Goal: Information Seeking & Learning: Compare options

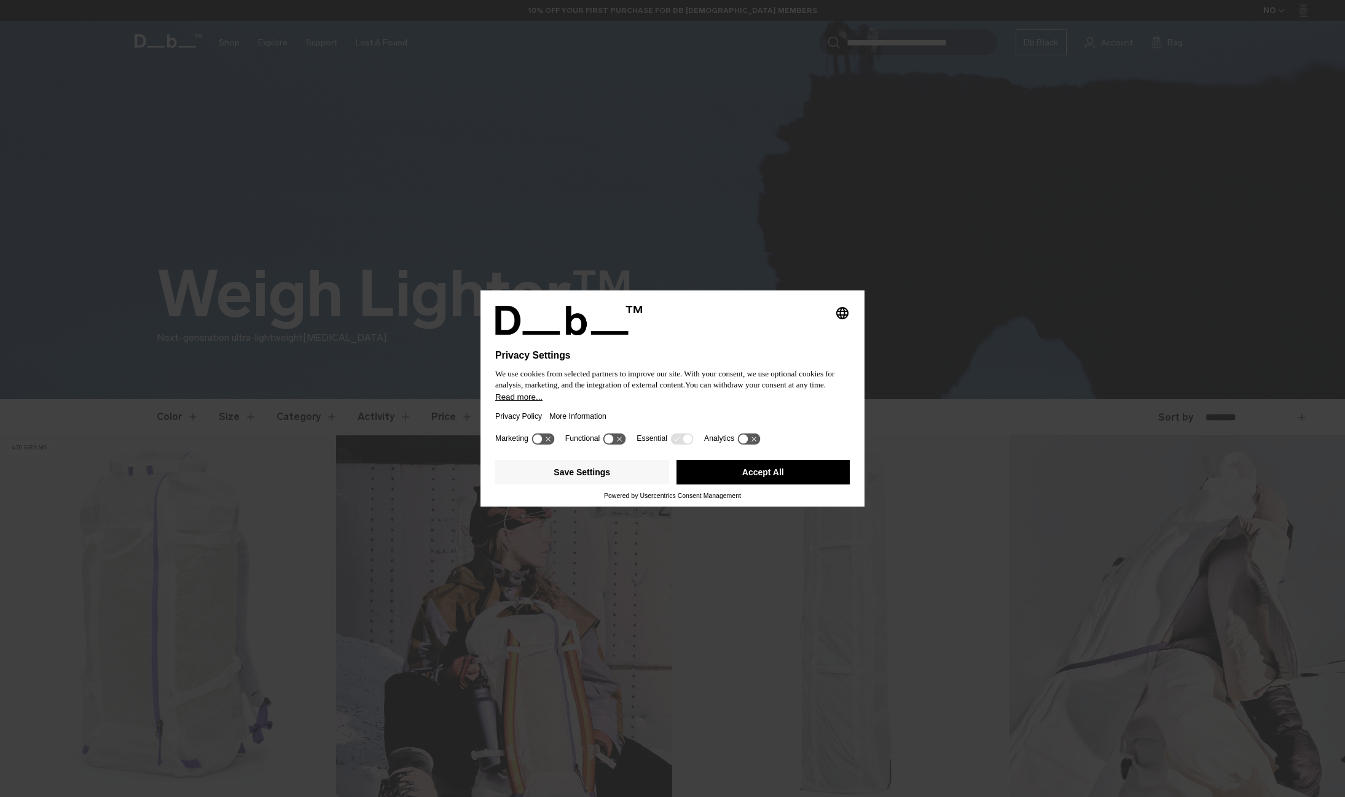
click at [776, 482] on button "Accept All" at bounding box center [763, 472] width 174 height 25
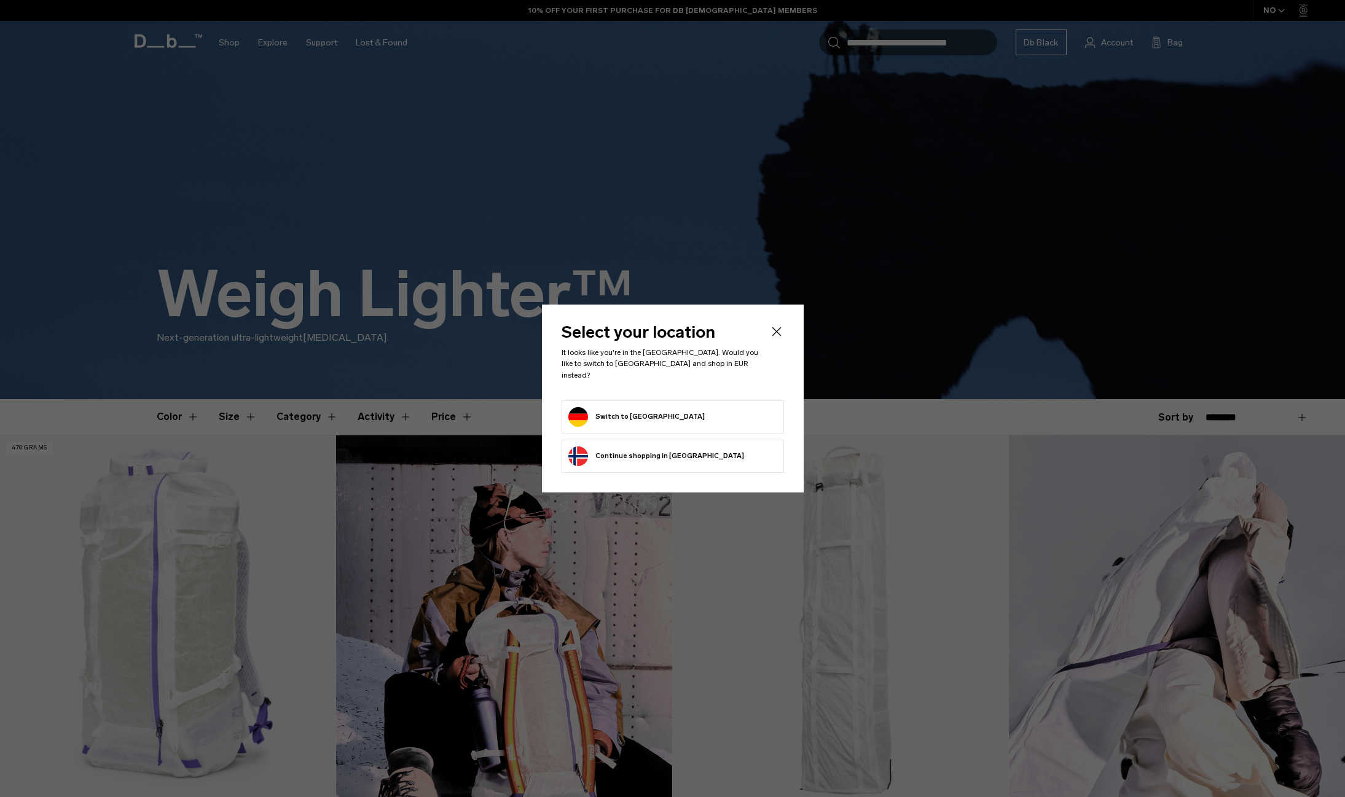
click at [672, 416] on form "Switch to Germany" at bounding box center [672, 417] width 209 height 20
click at [615, 410] on button "Switch to Germany" at bounding box center [636, 417] width 136 height 20
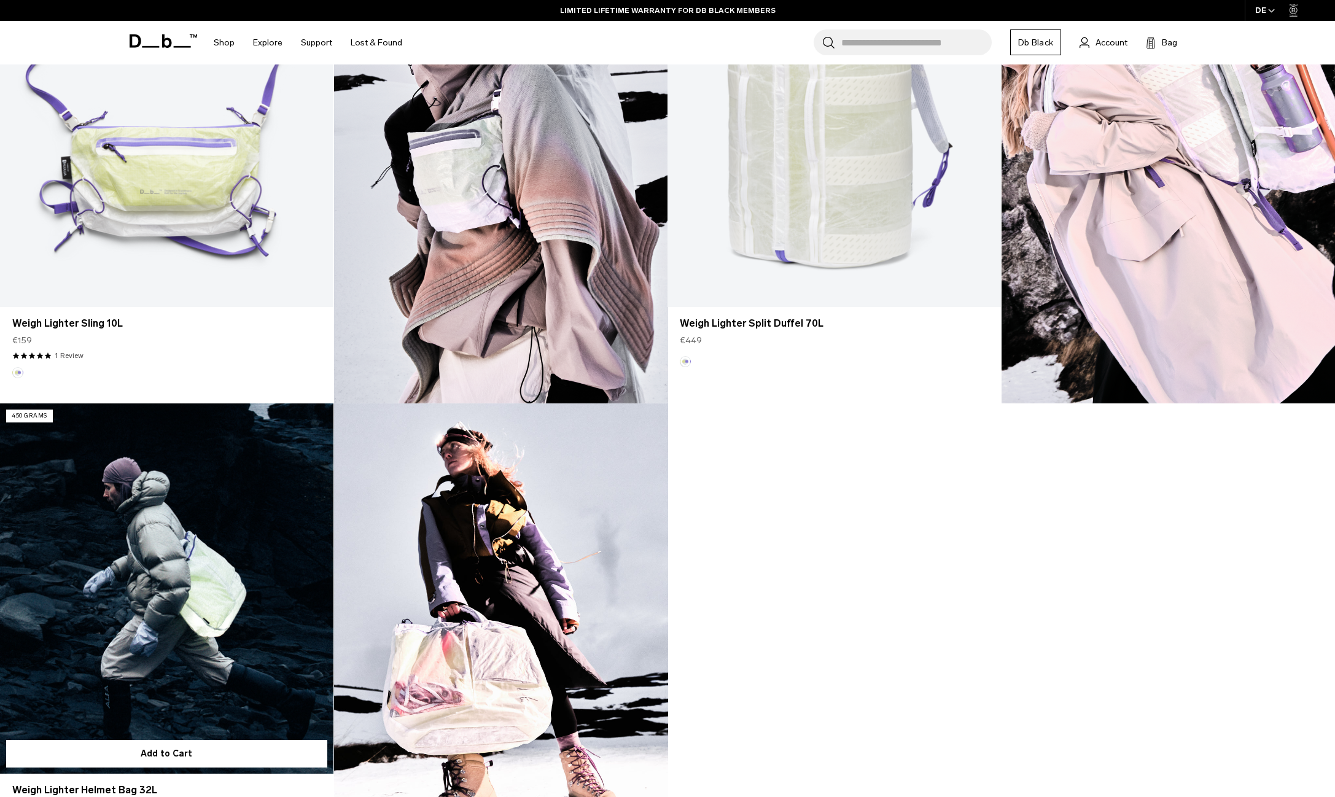
scroll to position [858, 0]
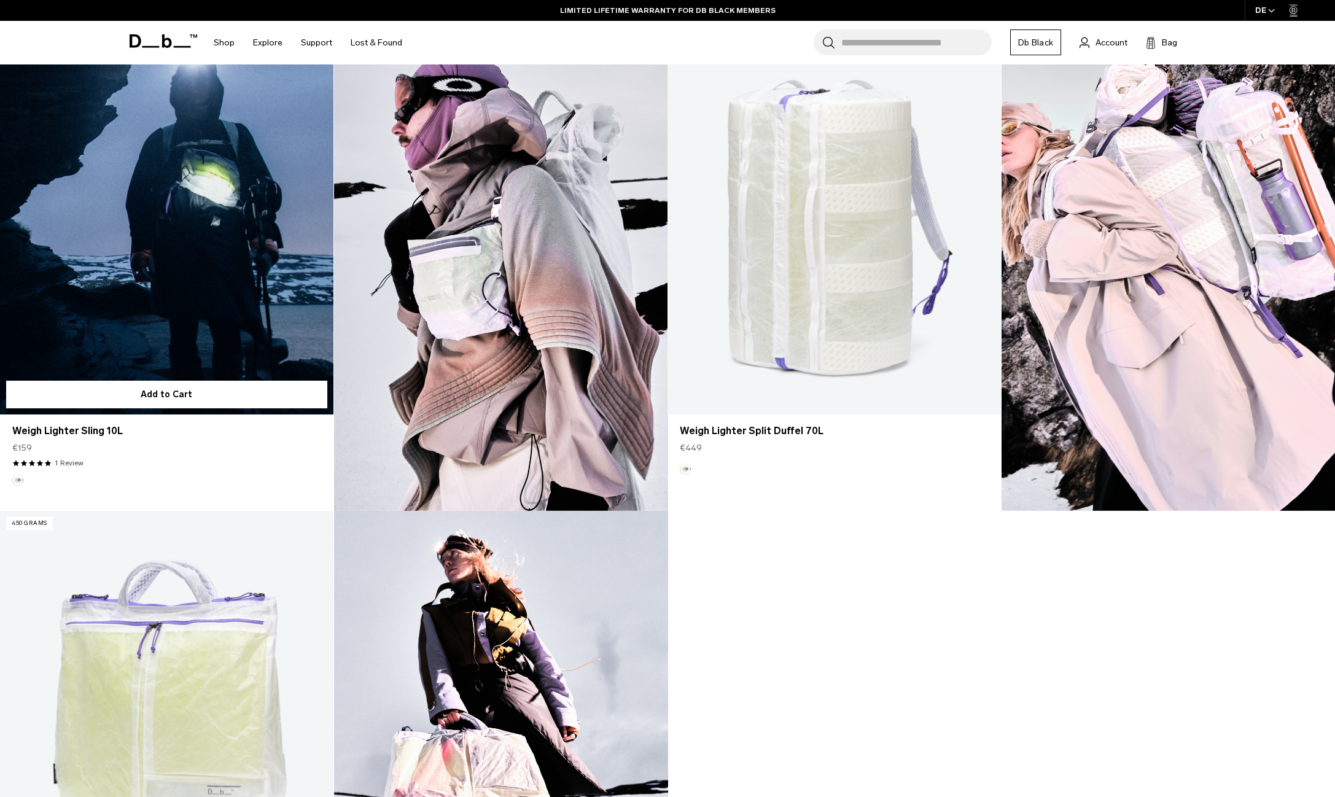
click at [198, 311] on link "Weigh Lighter Sling 10L" at bounding box center [167, 229] width 334 height 370
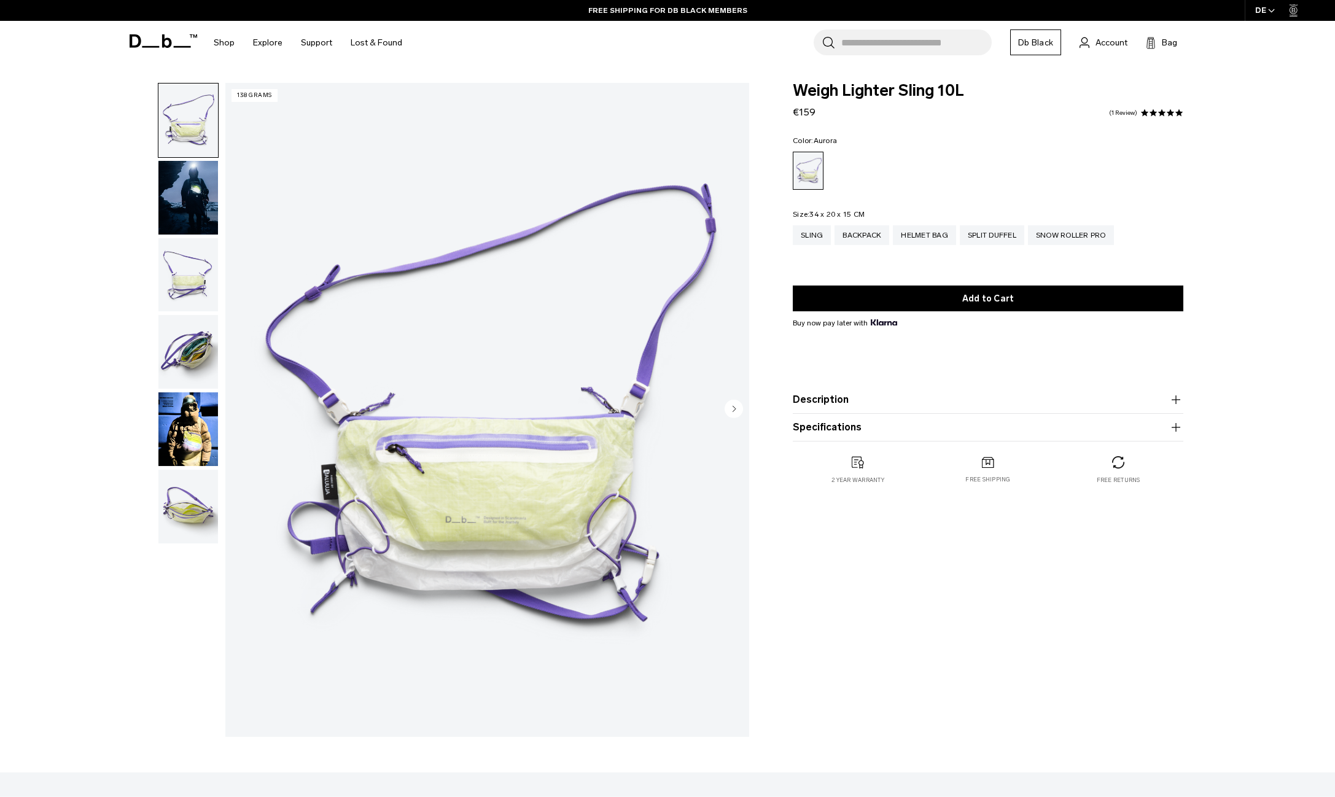
click at [194, 131] on img "button" at bounding box center [188, 121] width 60 height 74
click at [198, 193] on img "button" at bounding box center [188, 198] width 60 height 74
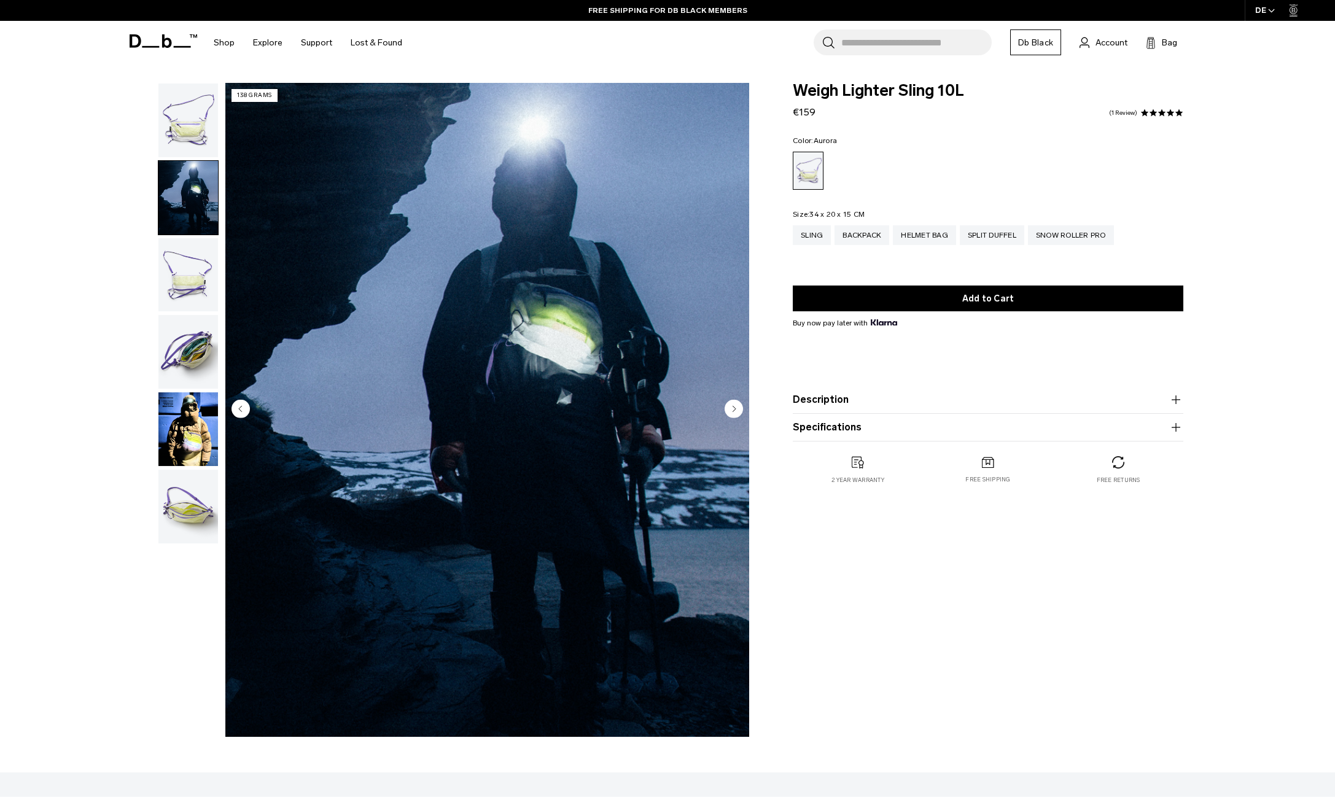
click at [193, 257] on img "button" at bounding box center [188, 275] width 60 height 74
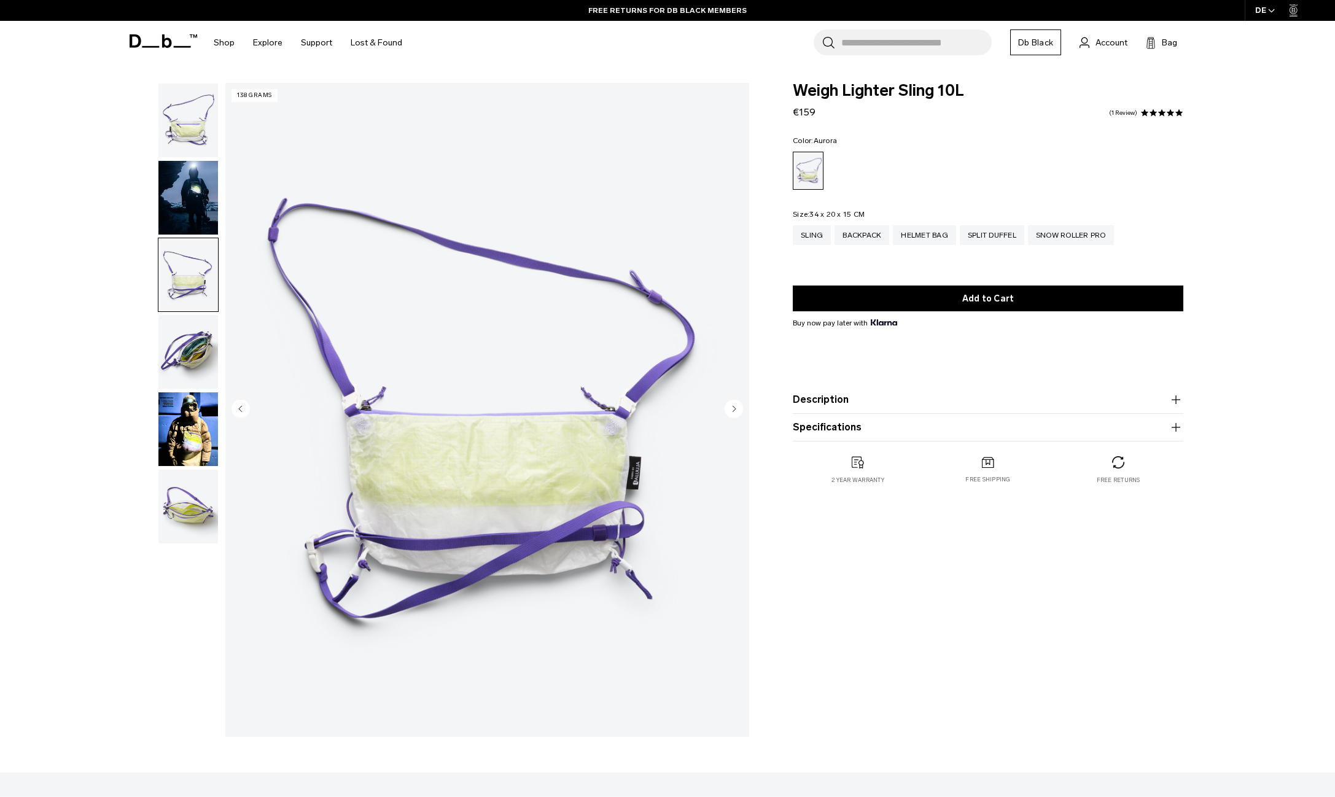
click at [179, 362] on img "button" at bounding box center [188, 352] width 60 height 74
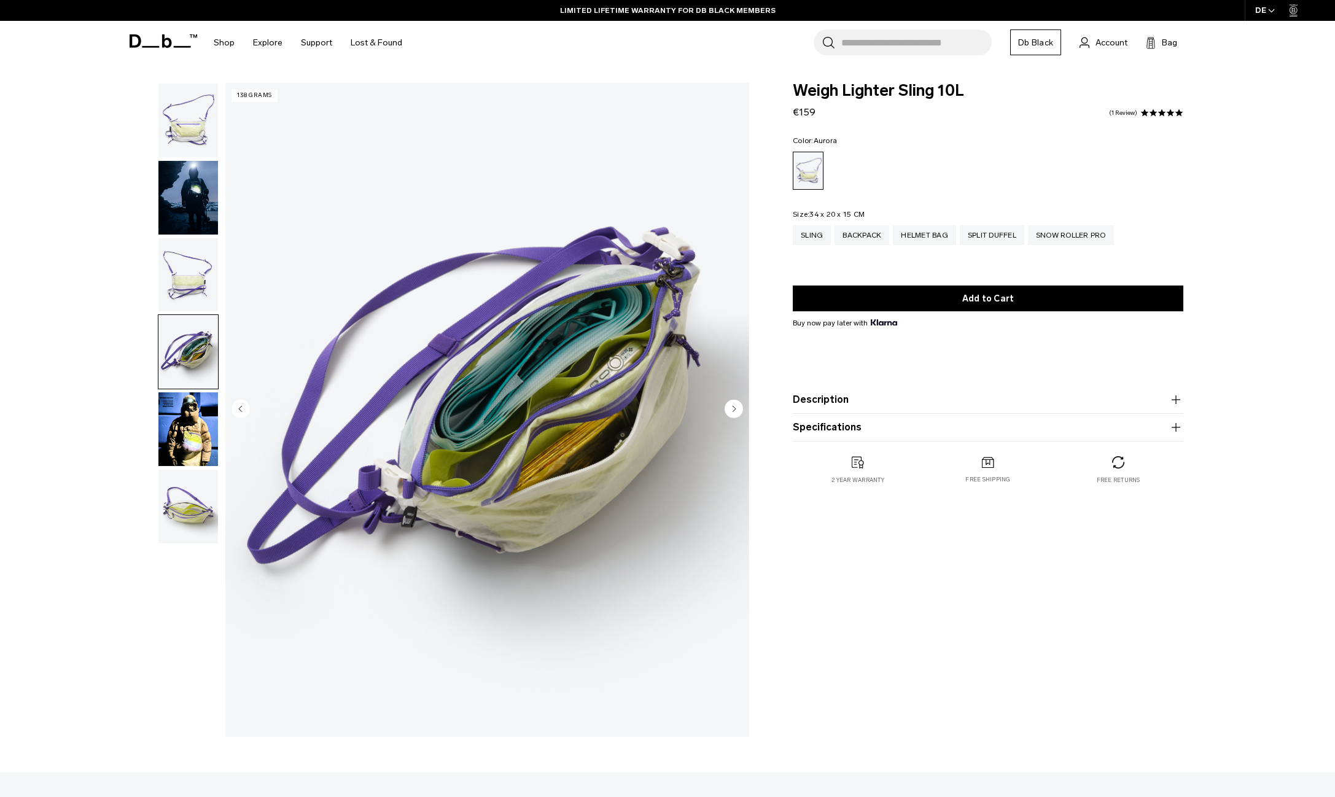
click at [179, 429] on img "button" at bounding box center [188, 430] width 60 height 74
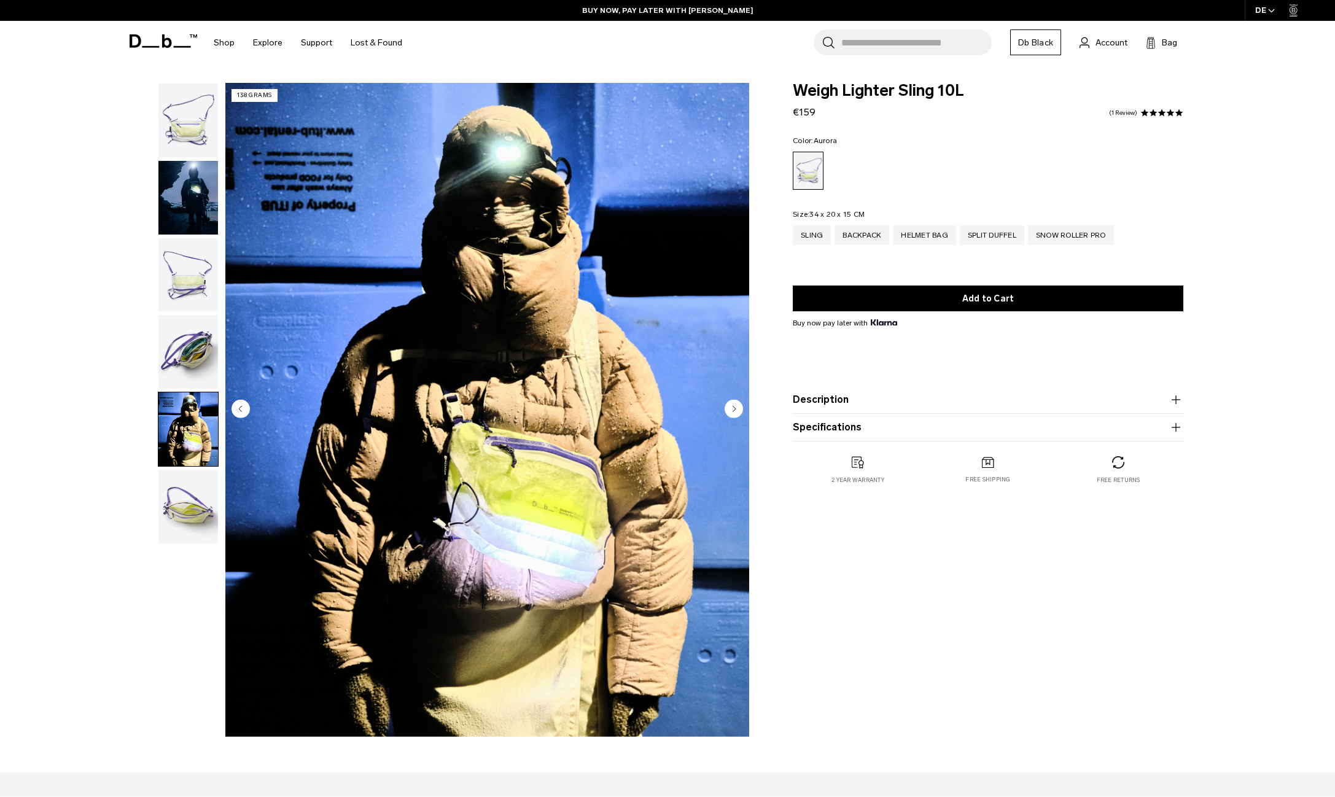
click at [192, 504] on img "button" at bounding box center [188, 507] width 60 height 74
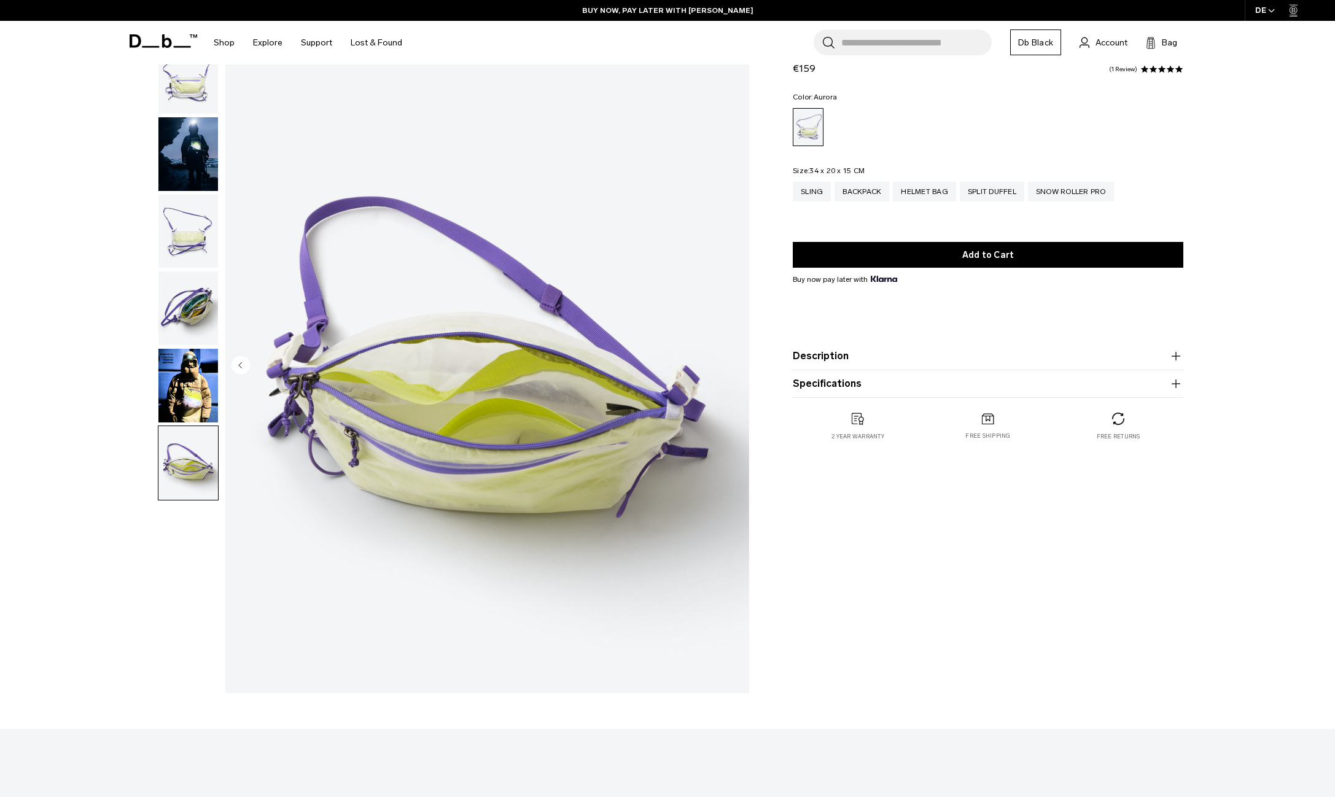
scroll to position [46, 0]
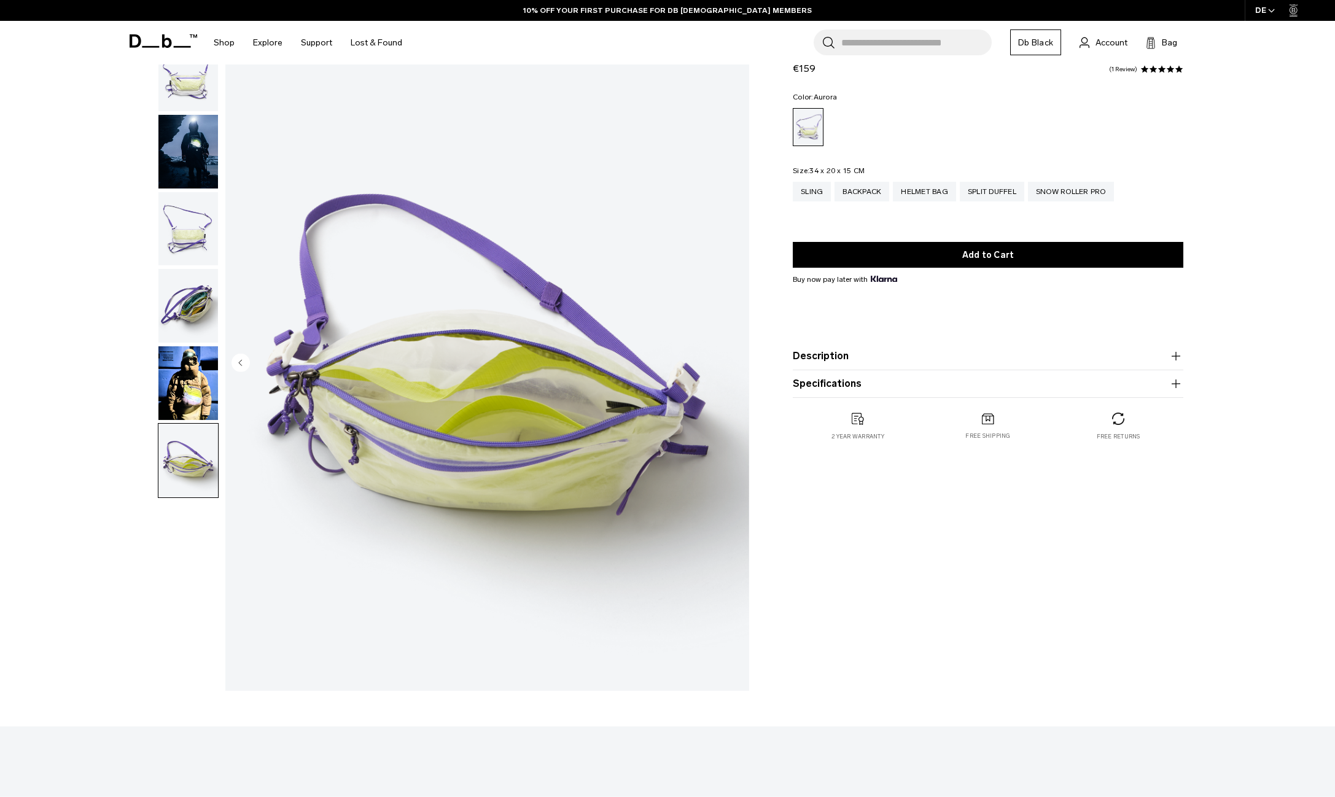
click at [877, 383] on button "Specifications" at bounding box center [988, 384] width 391 height 15
click at [1177, 358] on icon "button" at bounding box center [1176, 356] width 15 height 15
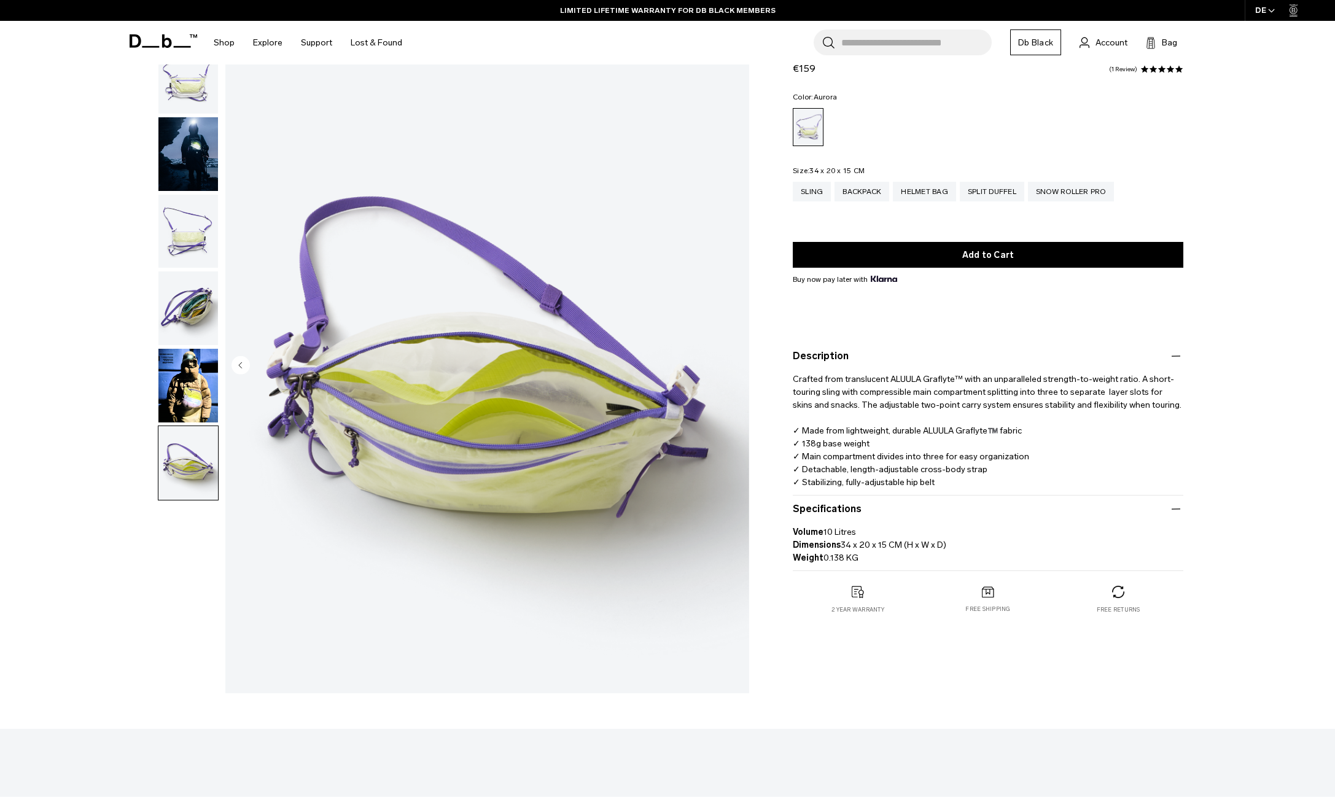
scroll to position [0, 0]
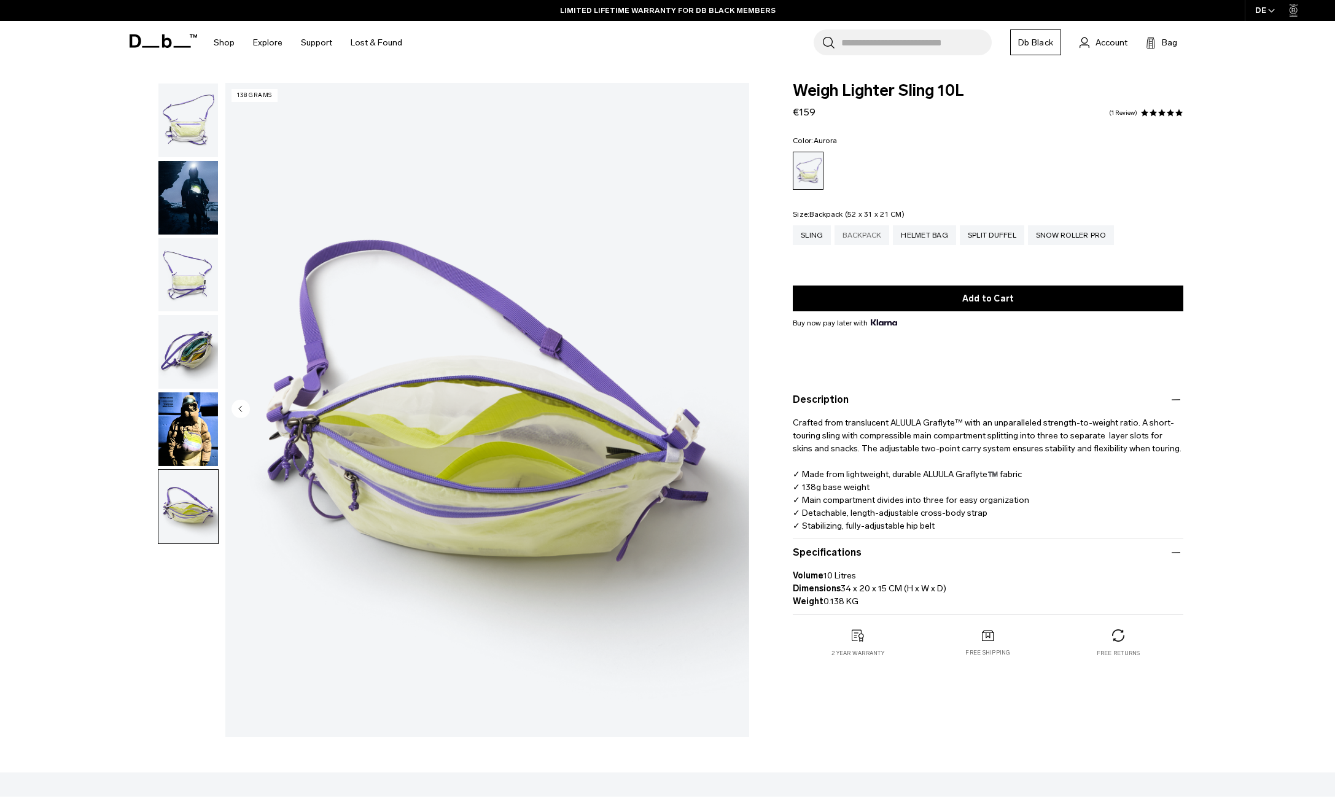
click at [875, 241] on div "Backpack" at bounding box center [862, 235] width 55 height 20
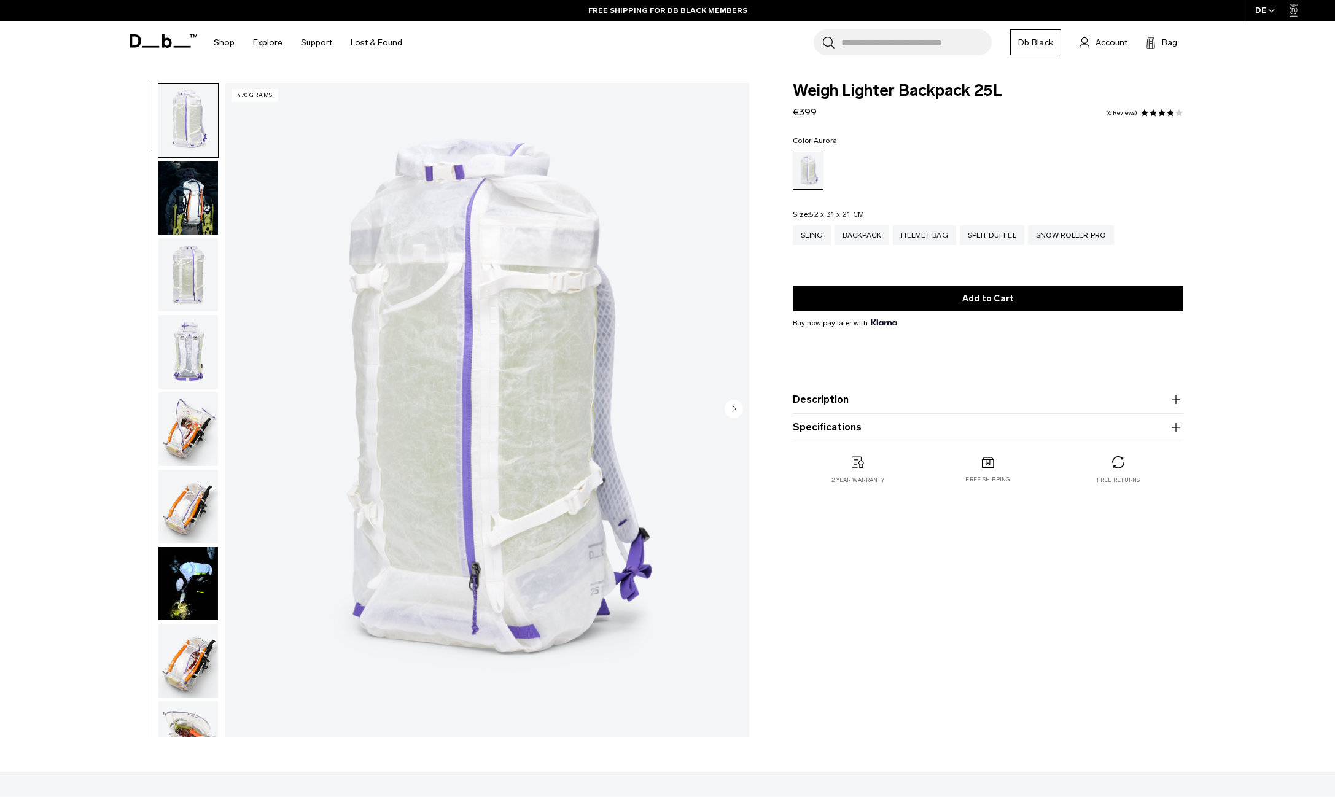
click at [189, 366] on img "button" at bounding box center [188, 352] width 60 height 74
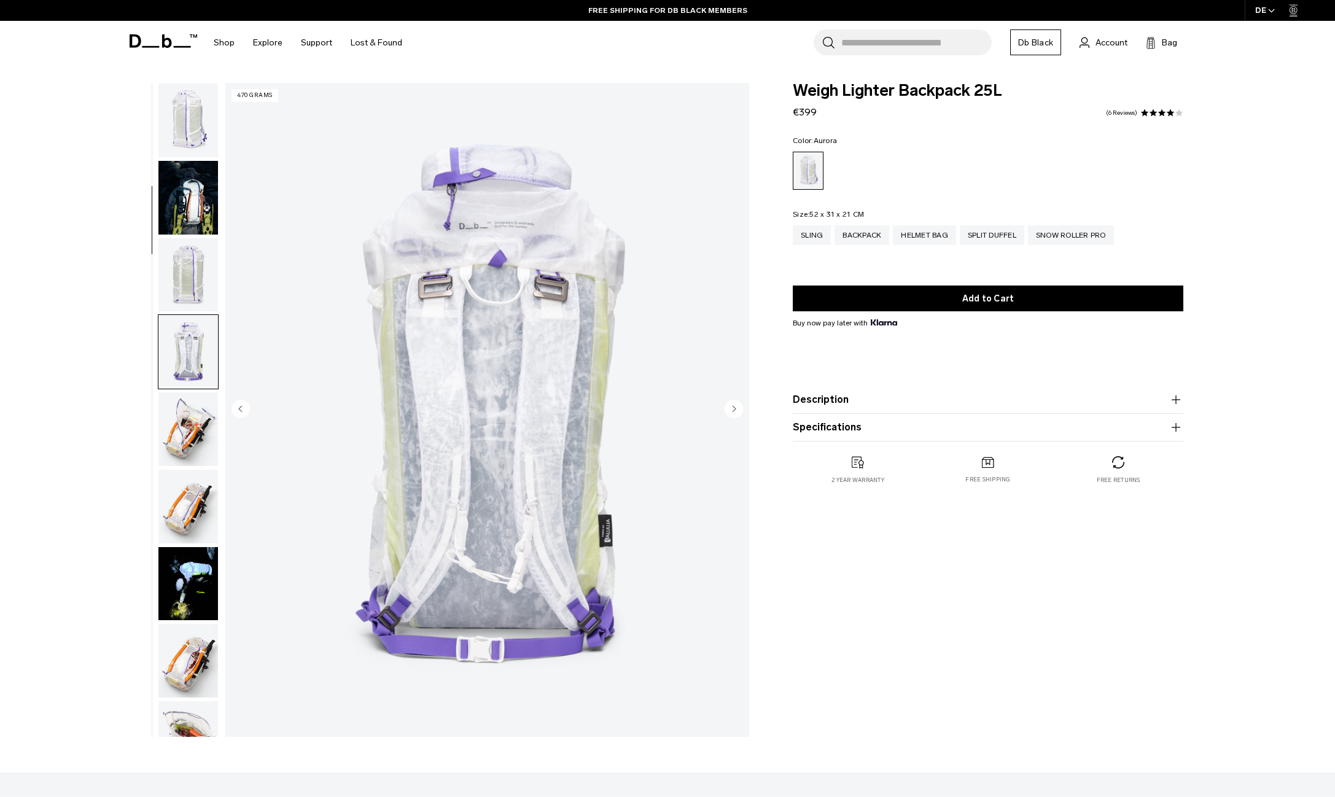
scroll to position [233, 0]
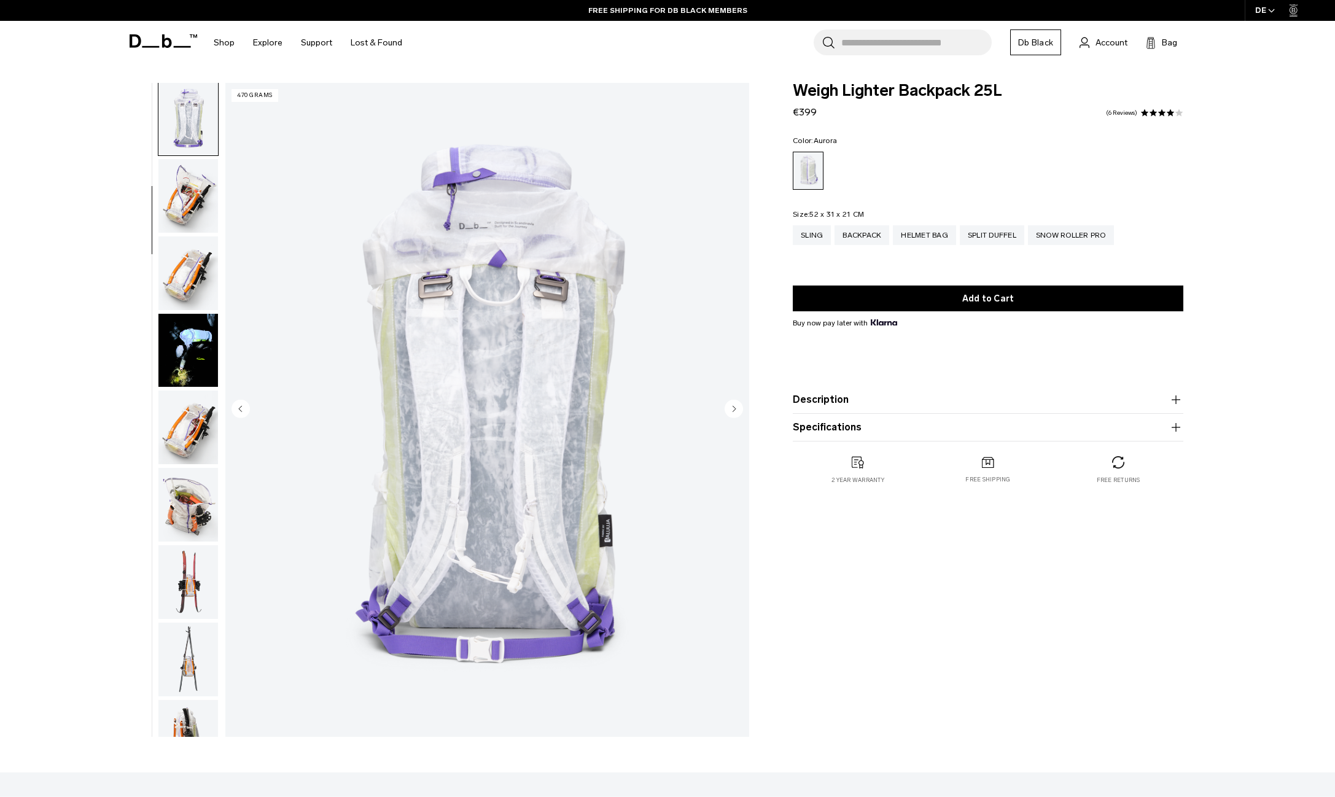
click at [191, 203] on img "button" at bounding box center [188, 196] width 60 height 74
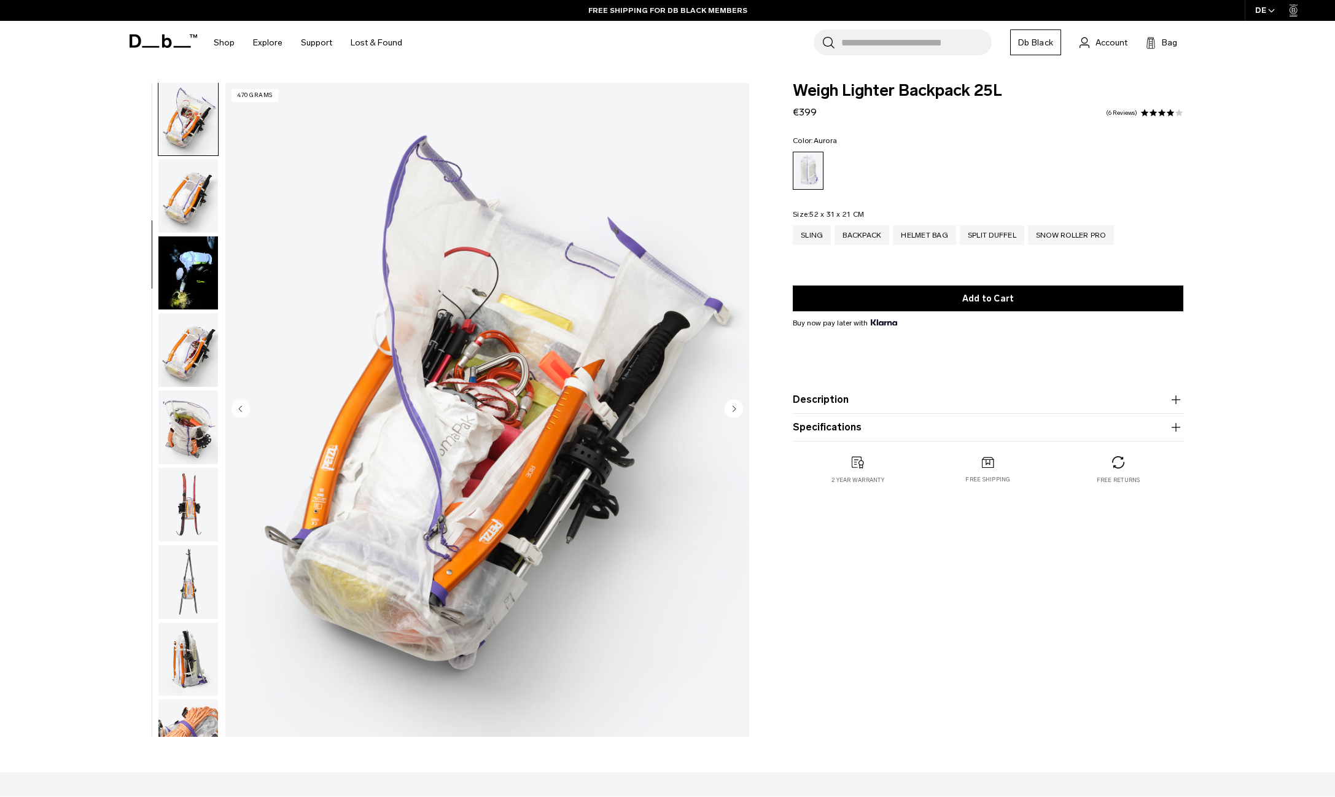
scroll to position [311, 0]
click at [203, 357] on img "button" at bounding box center [188, 350] width 60 height 74
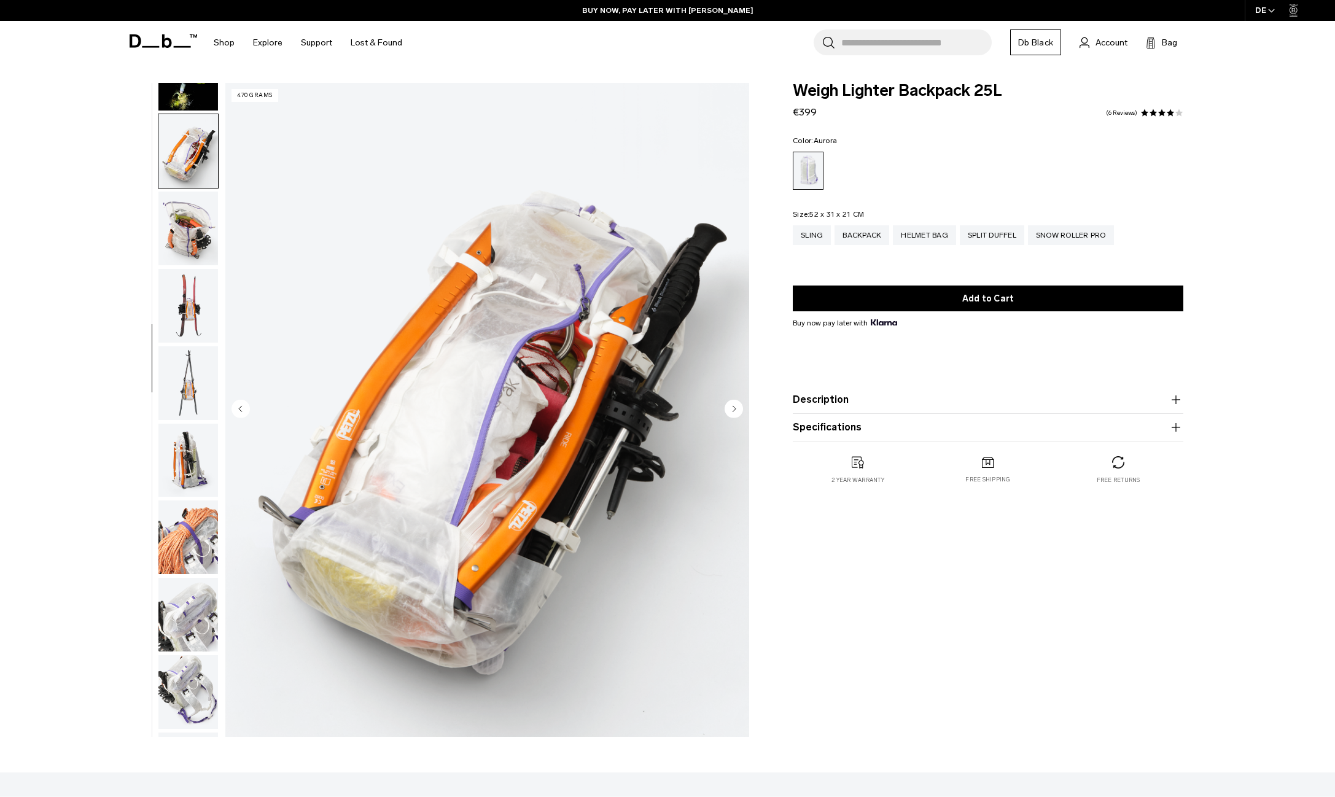
scroll to position [545, 0]
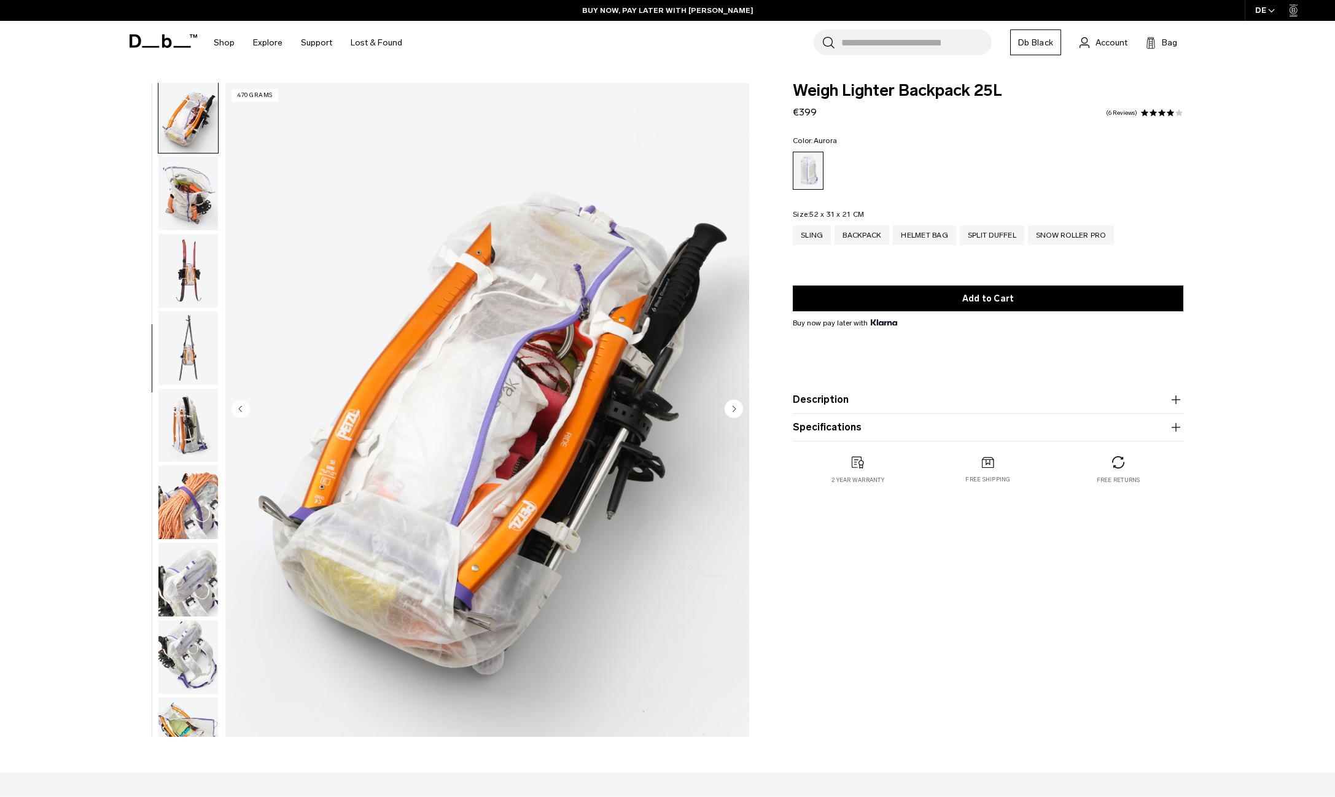
click at [187, 294] on img "button" at bounding box center [188, 271] width 60 height 74
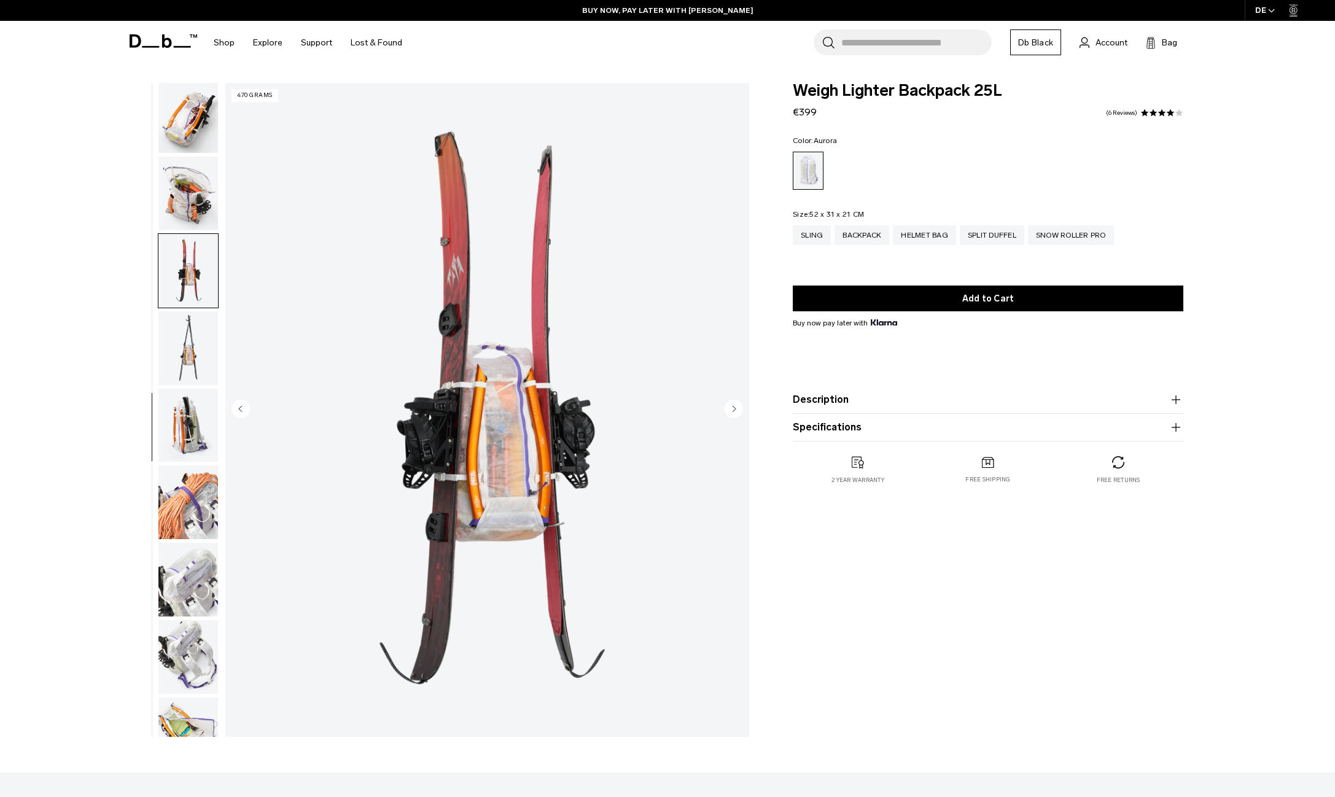
scroll to position [700, 0]
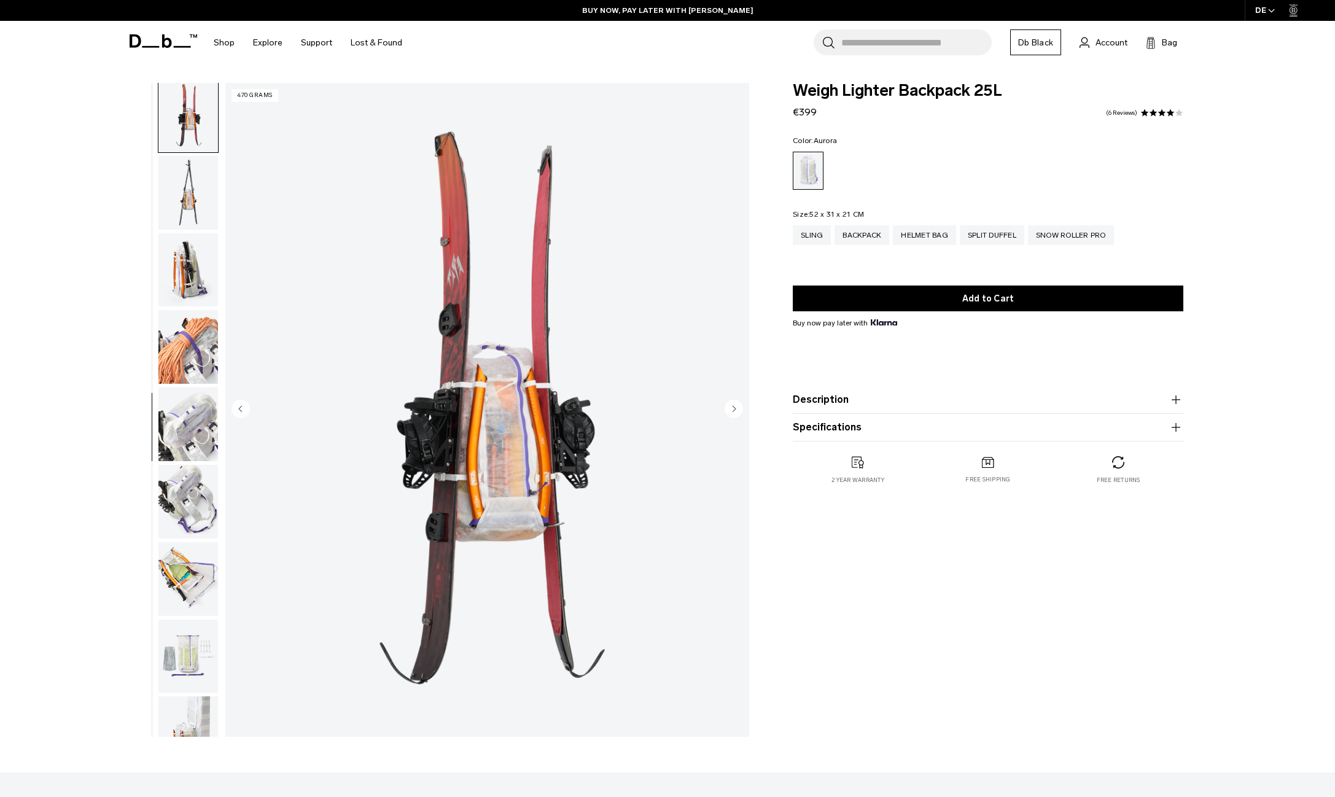
click at [189, 292] on img "button" at bounding box center [188, 270] width 60 height 74
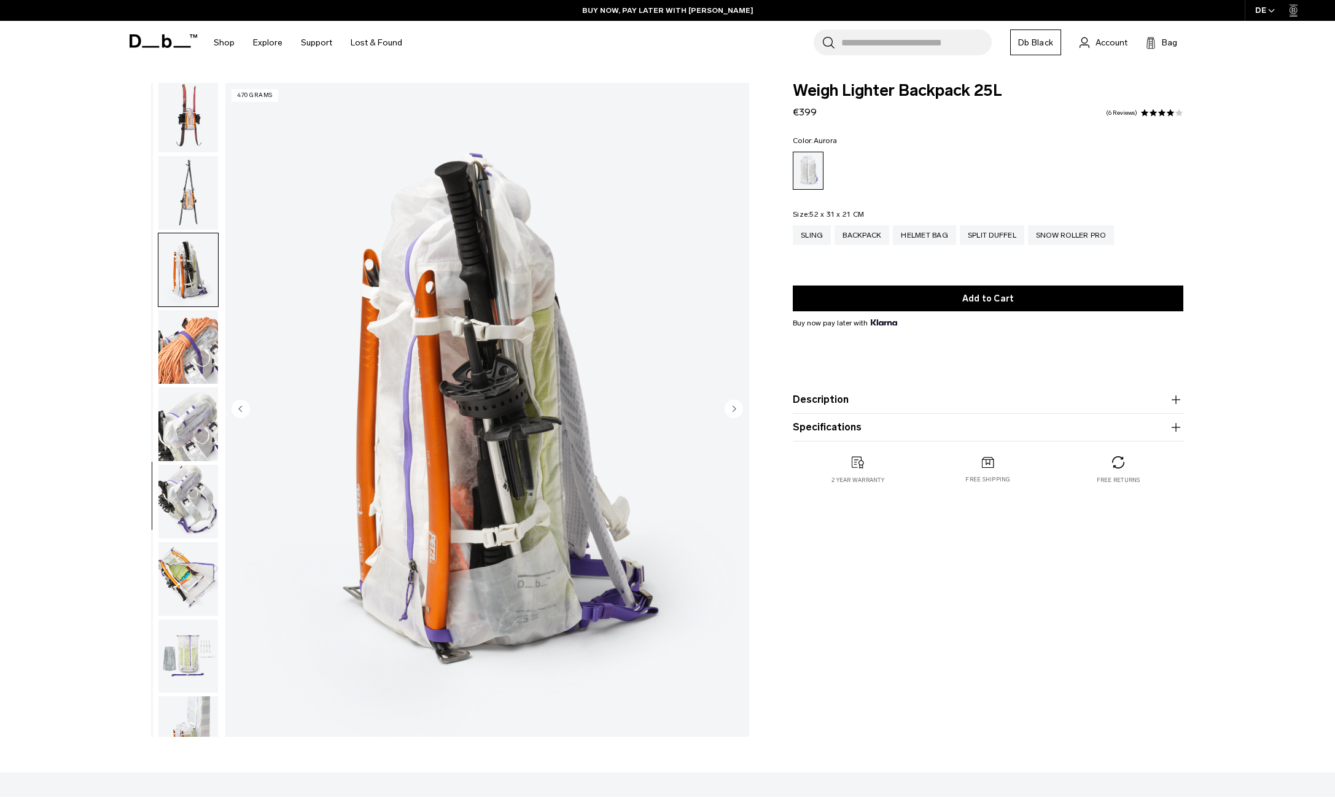
scroll to position [745, 0]
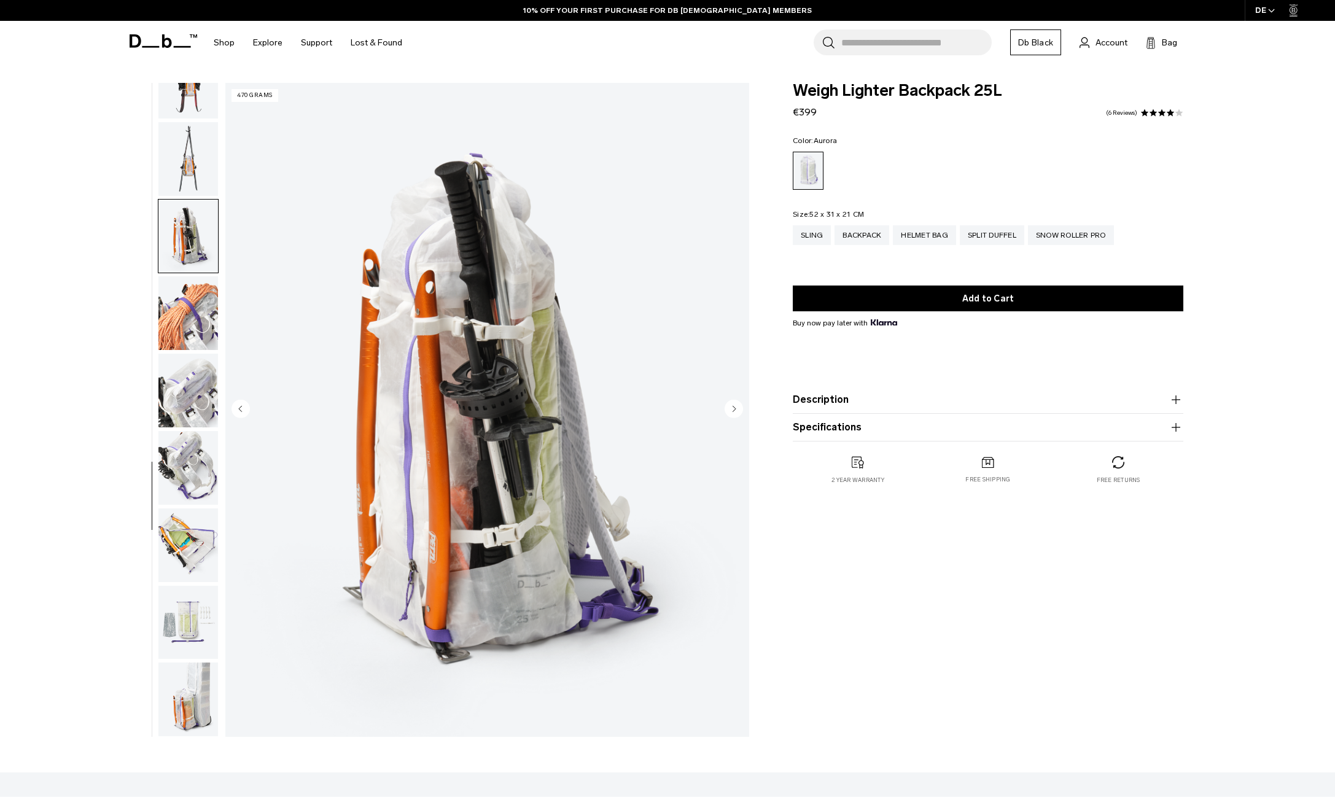
click at [190, 308] on img "button" at bounding box center [188, 313] width 60 height 74
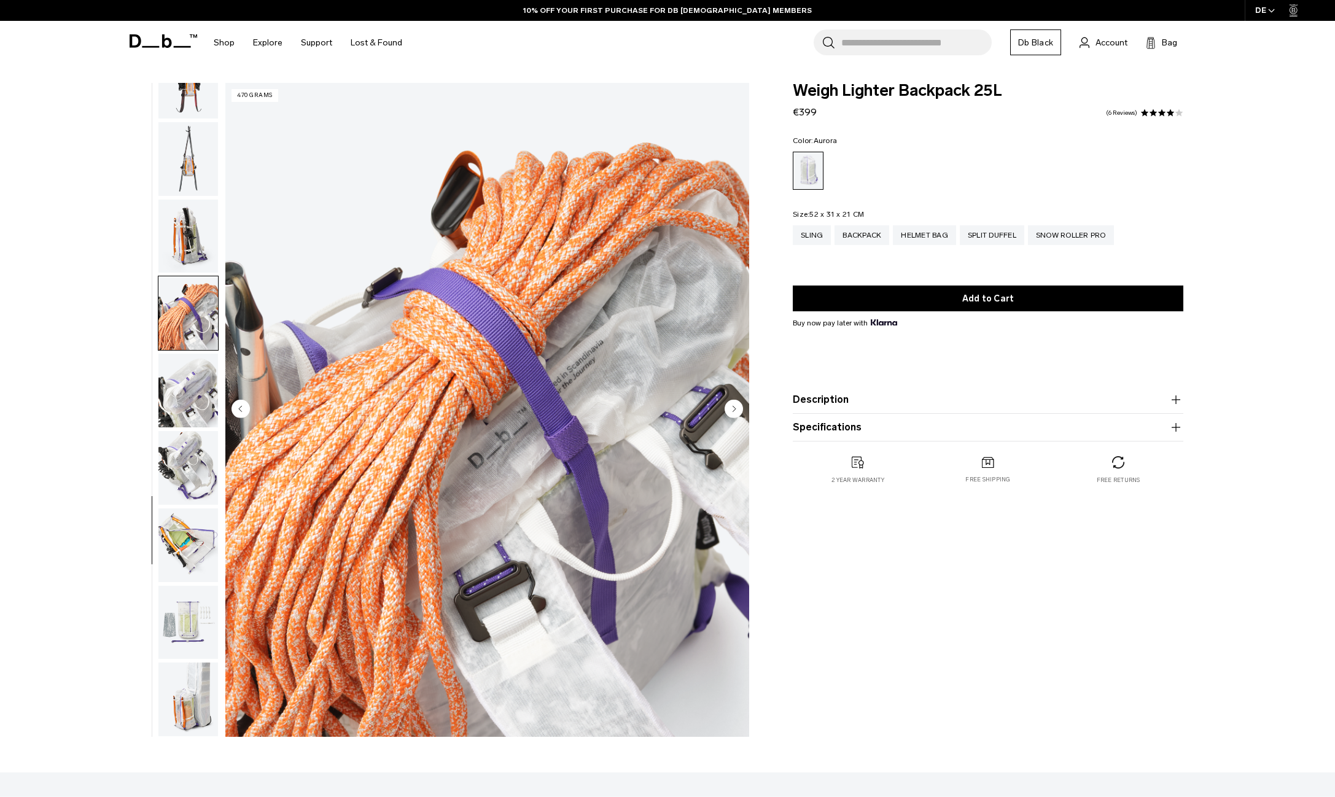
click at [187, 329] on img "button" at bounding box center [188, 313] width 60 height 74
click at [197, 385] on img "button" at bounding box center [188, 391] width 60 height 74
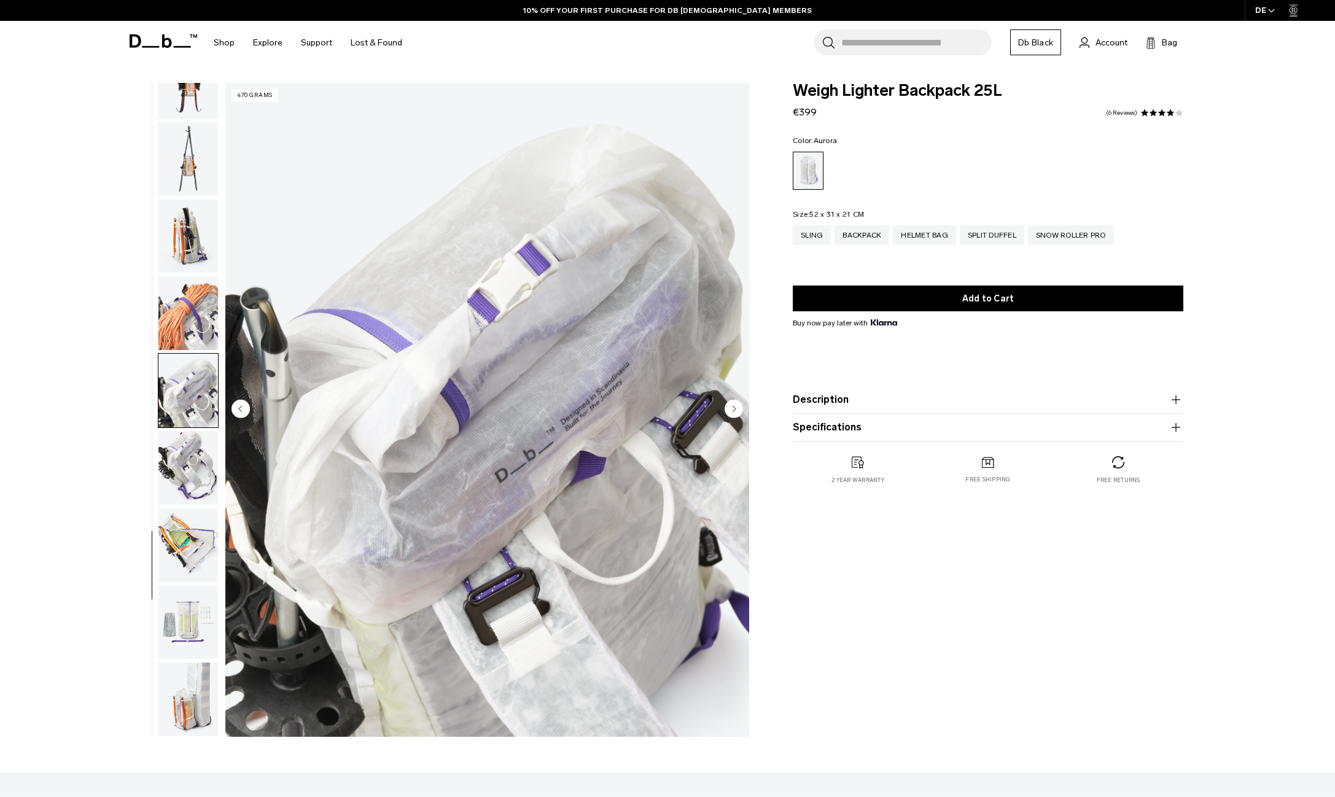
click at [185, 405] on img "button" at bounding box center [188, 391] width 60 height 74
click at [194, 402] on img "button" at bounding box center [188, 391] width 60 height 74
click at [191, 448] on img "button" at bounding box center [188, 468] width 60 height 74
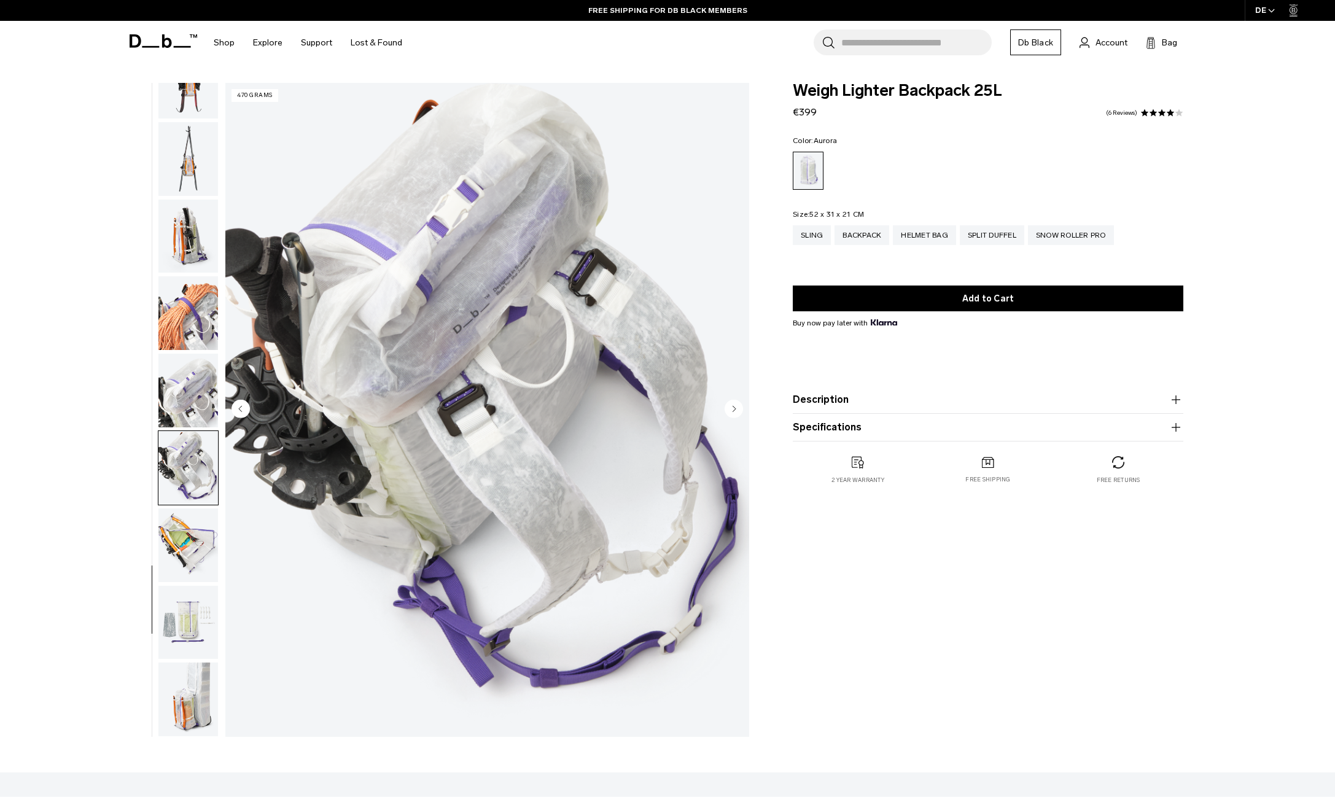
click at [187, 484] on img "button" at bounding box center [188, 468] width 60 height 74
click at [186, 491] on img "button" at bounding box center [188, 468] width 60 height 74
click at [189, 523] on img "button" at bounding box center [188, 546] width 60 height 74
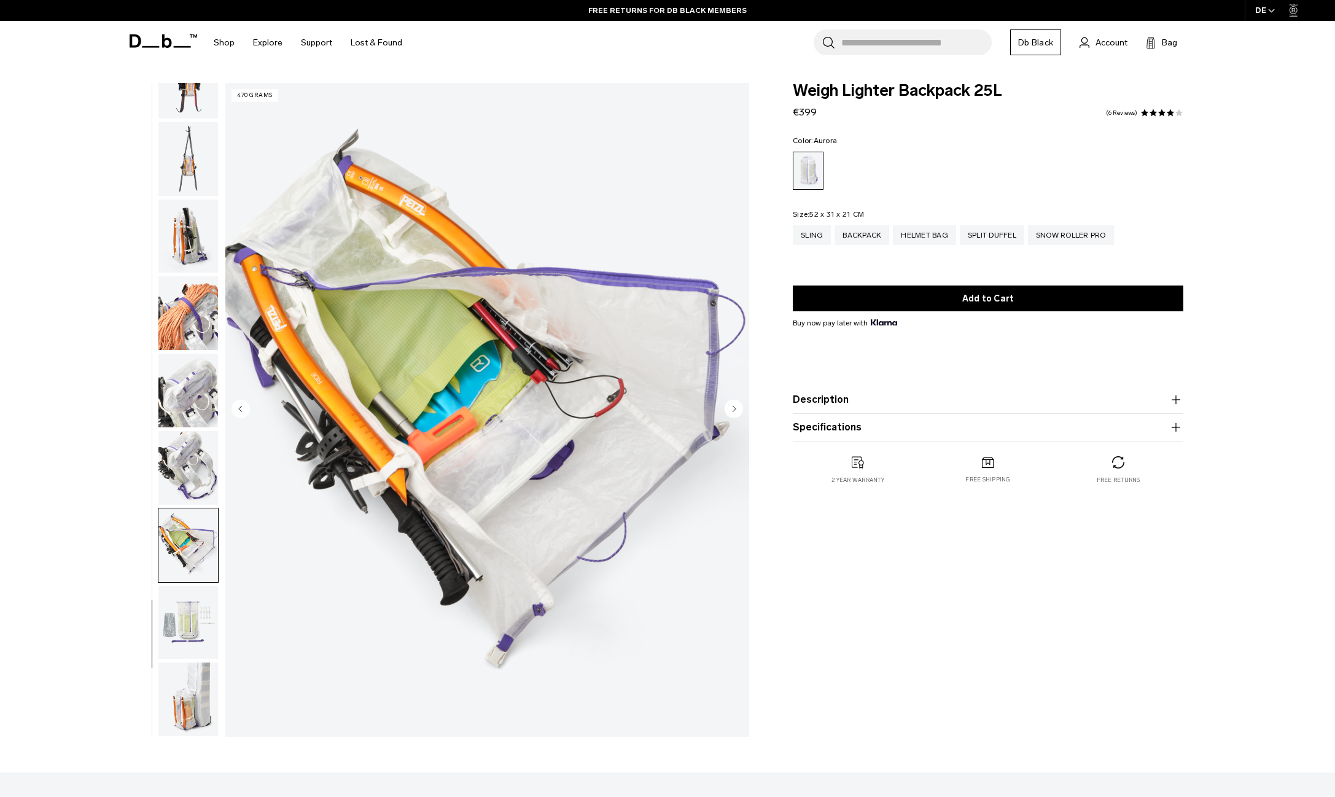
click at [195, 606] on img "button" at bounding box center [188, 623] width 60 height 74
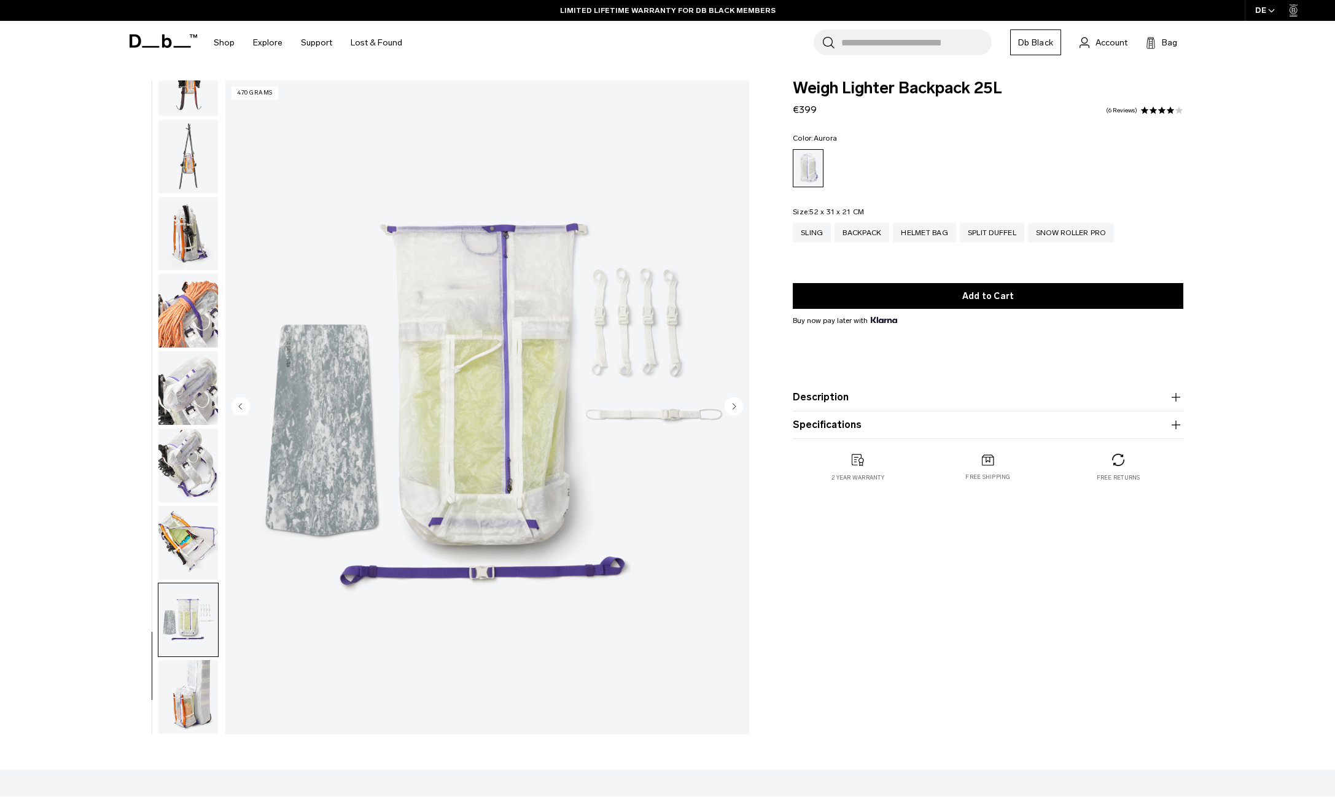
scroll to position [5, 0]
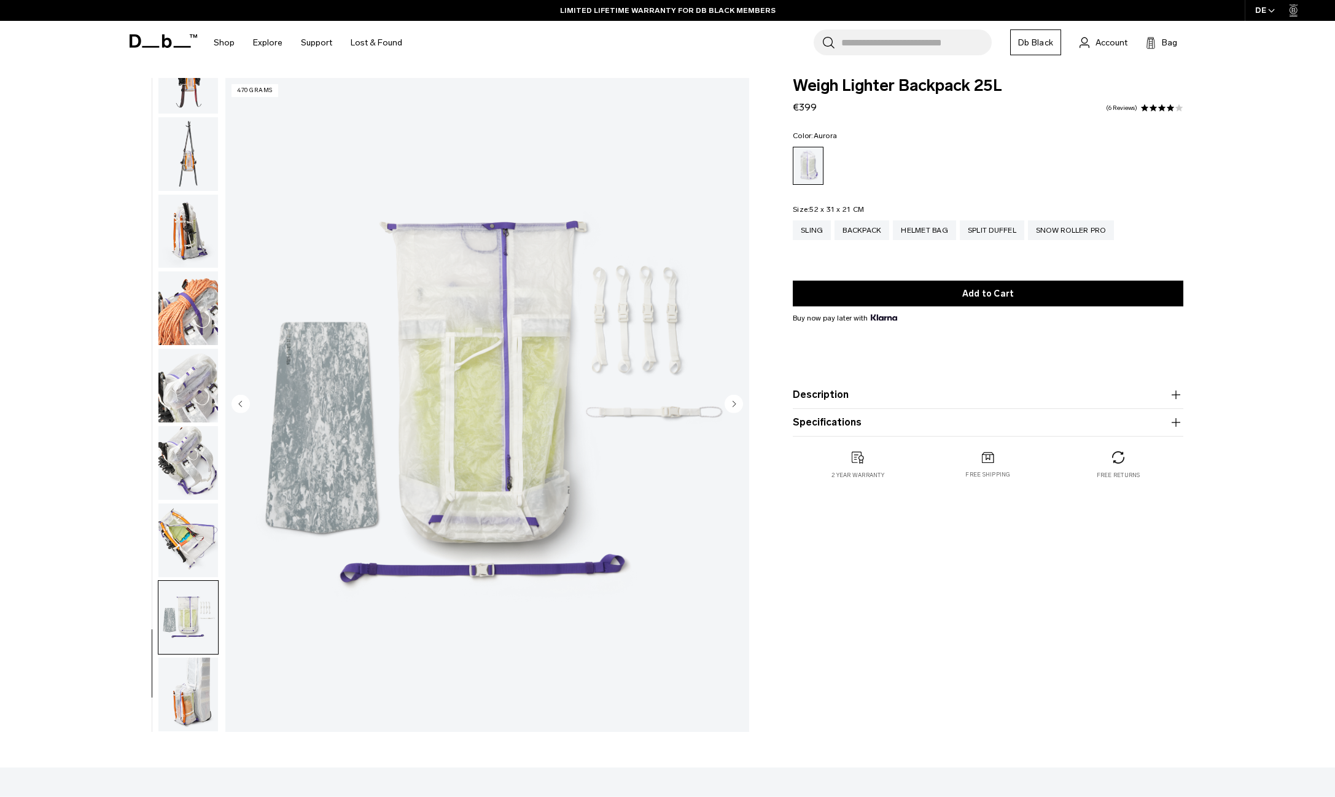
click at [196, 671] on img "button" at bounding box center [188, 695] width 60 height 74
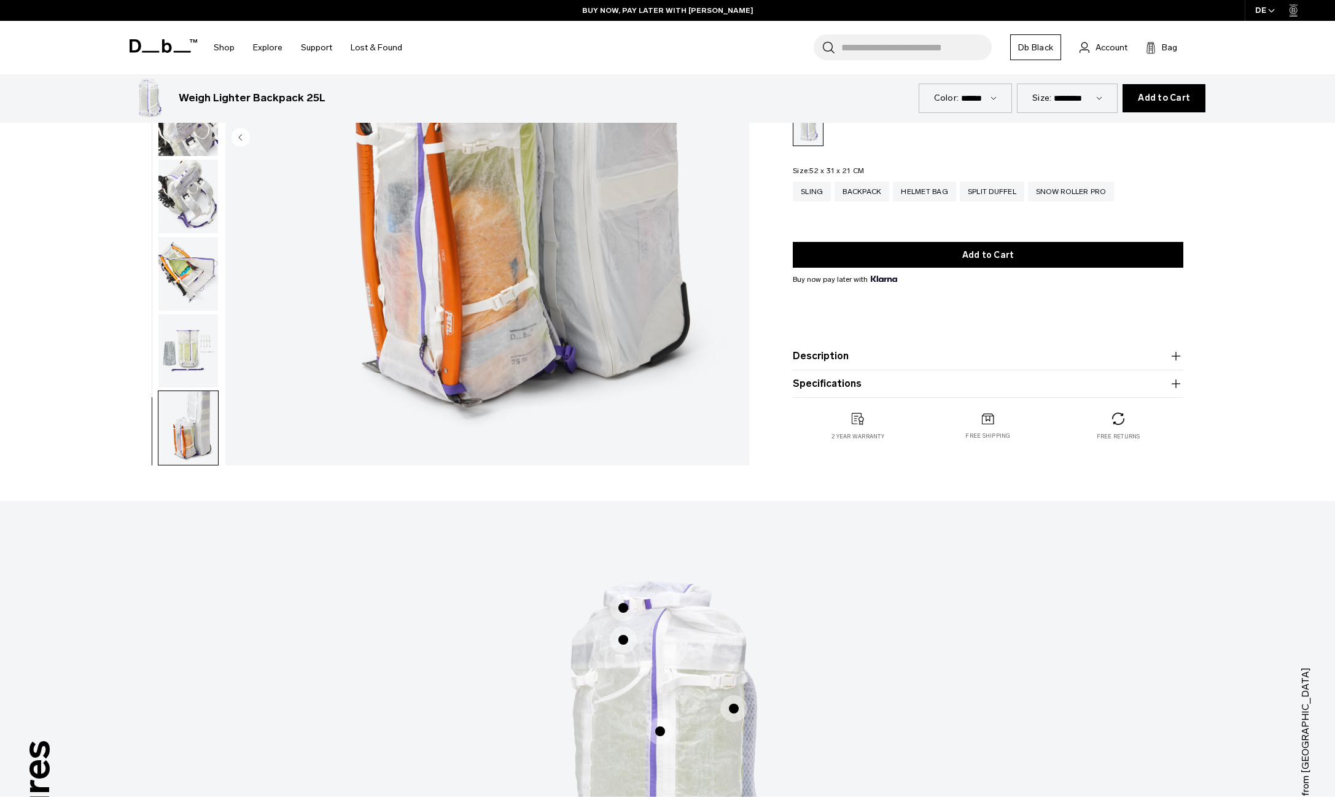
scroll to position [684, 0]
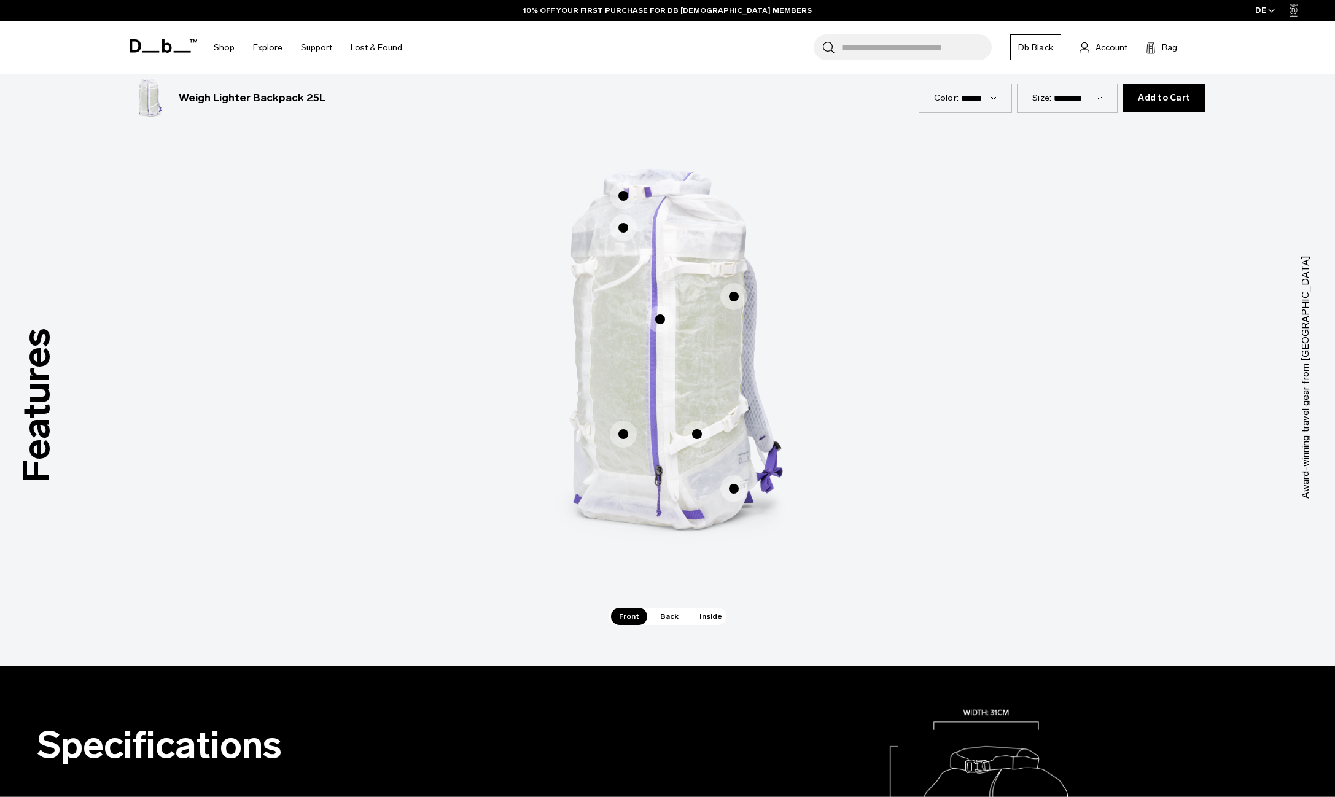
click at [620, 435] on span "1 / 3" at bounding box center [623, 434] width 27 height 27
click at [625, 434] on span "1 / 3" at bounding box center [623, 434] width 27 height 27
click at [670, 620] on span "Back" at bounding box center [669, 616] width 34 height 17
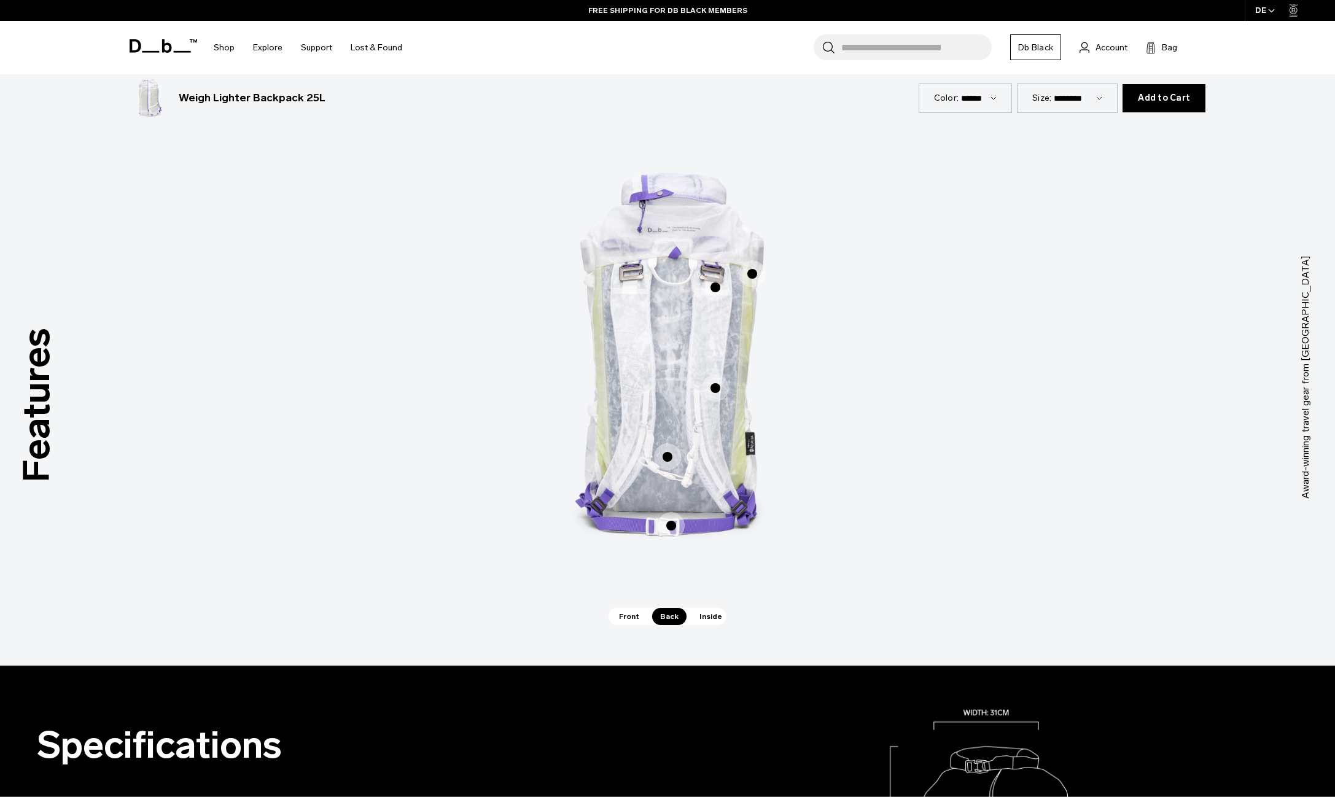
click at [700, 614] on span "Inside" at bounding box center [711, 616] width 39 height 17
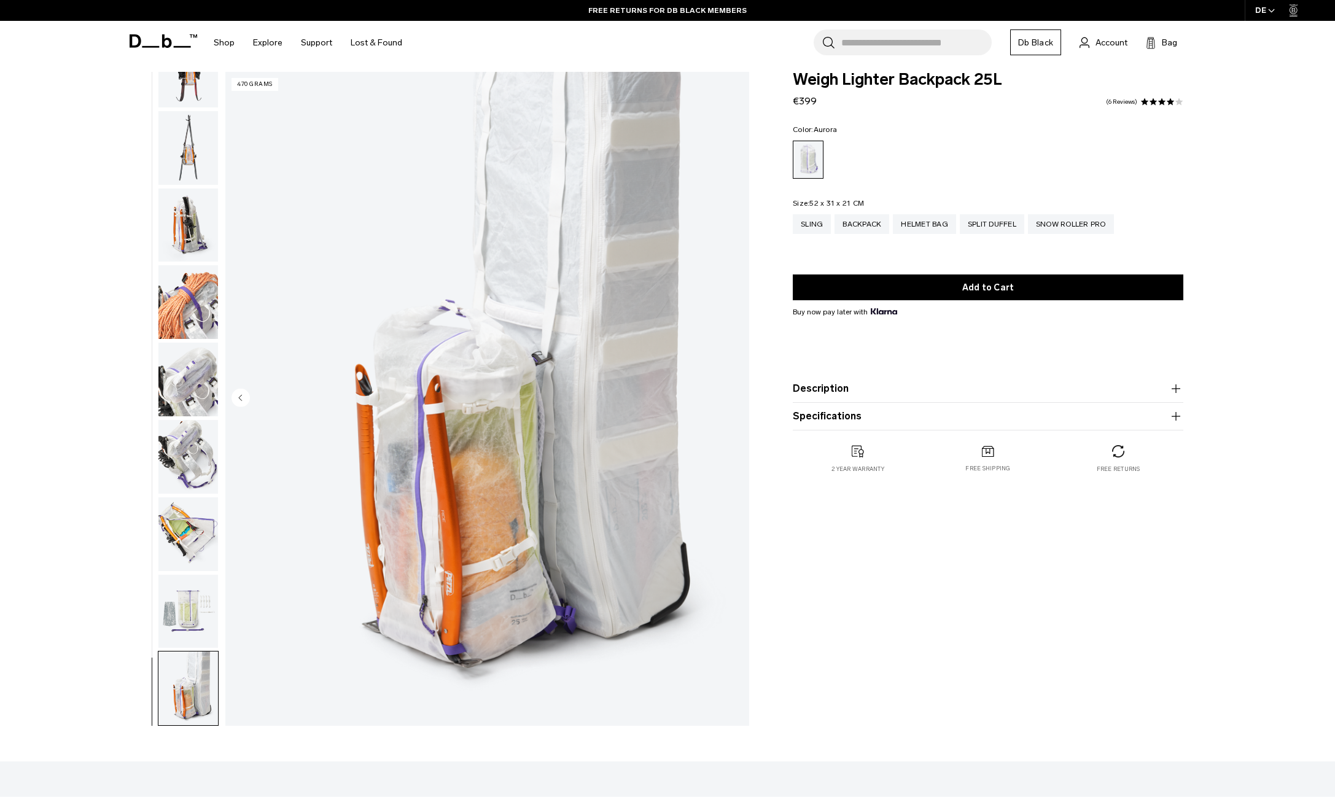
scroll to position [0, 0]
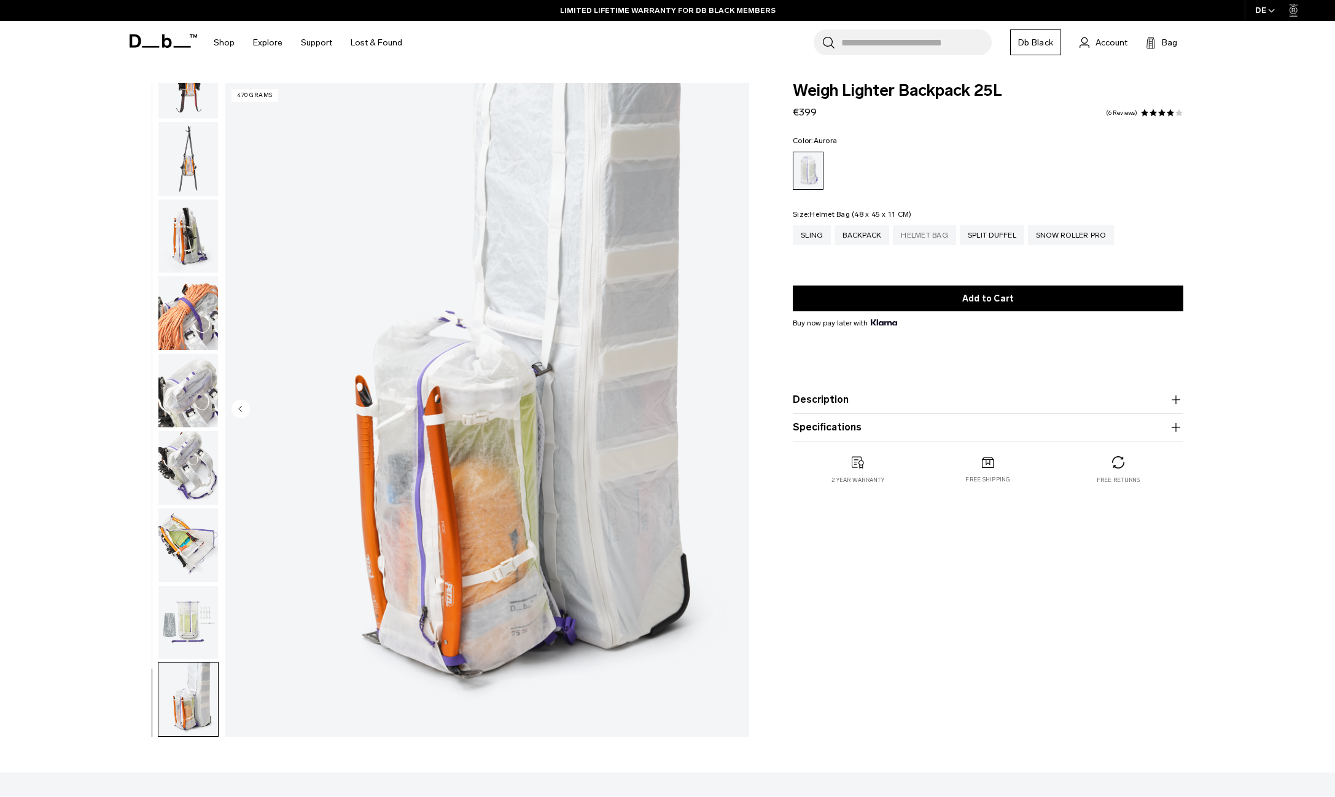
click at [929, 238] on div "Helmet Bag" at bounding box center [924, 235] width 63 height 20
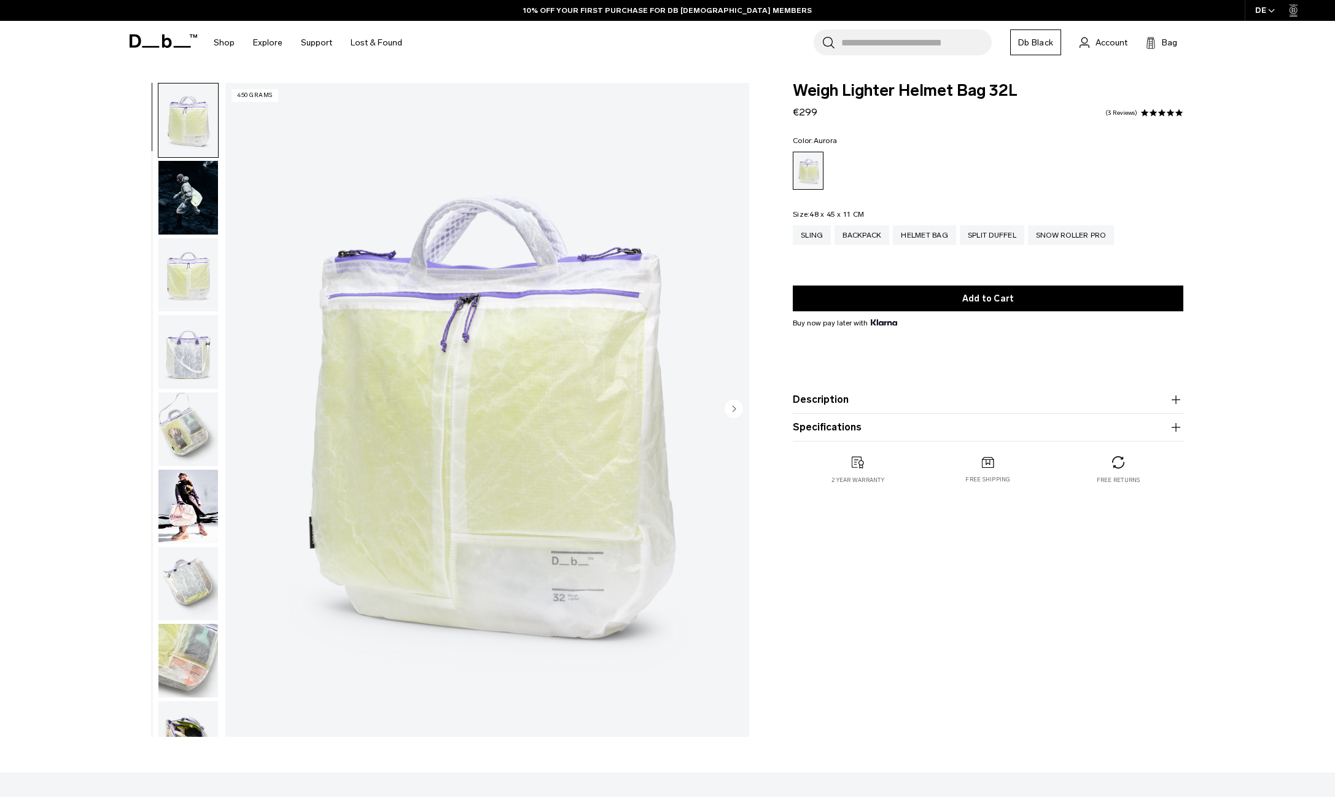
click at [197, 200] on img "button" at bounding box center [188, 198] width 60 height 74
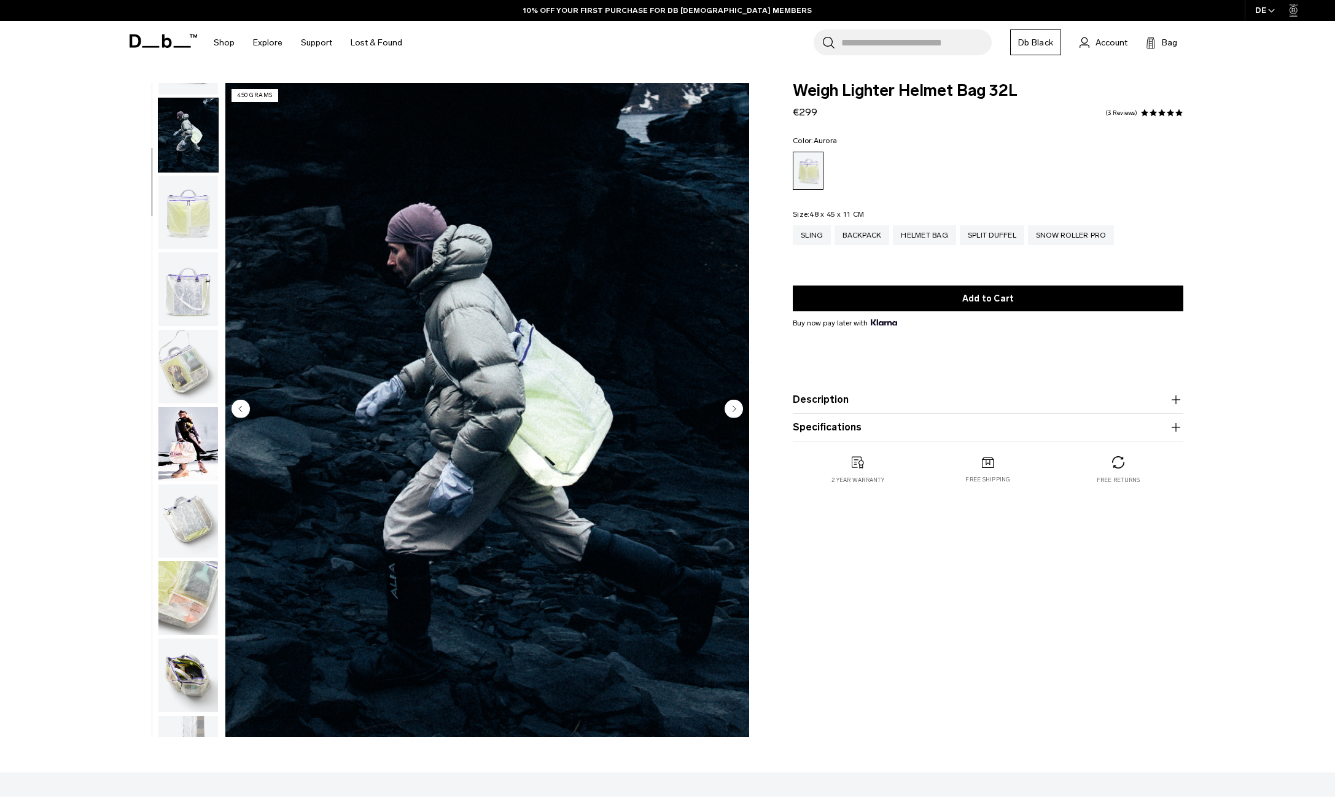
scroll to position [78, 0]
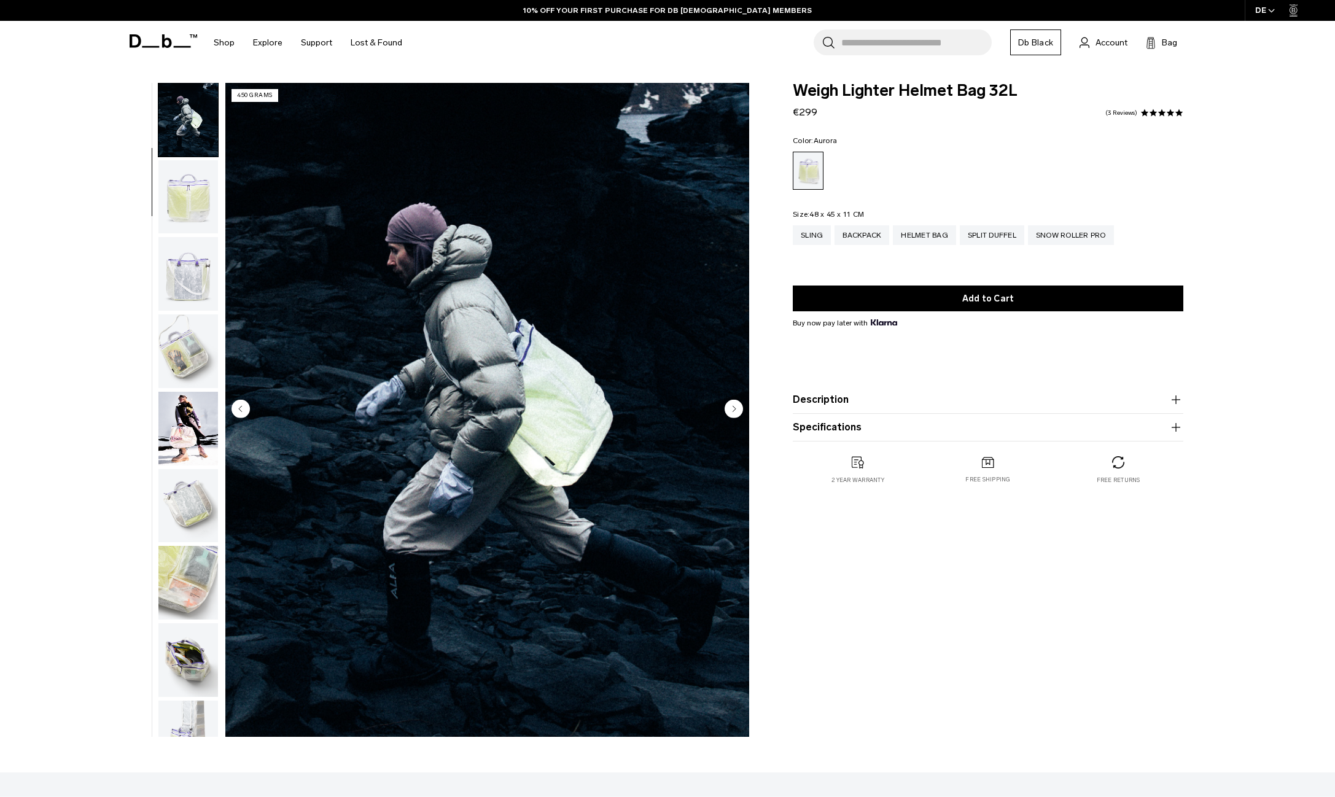
click at [191, 209] on img "button" at bounding box center [188, 197] width 60 height 74
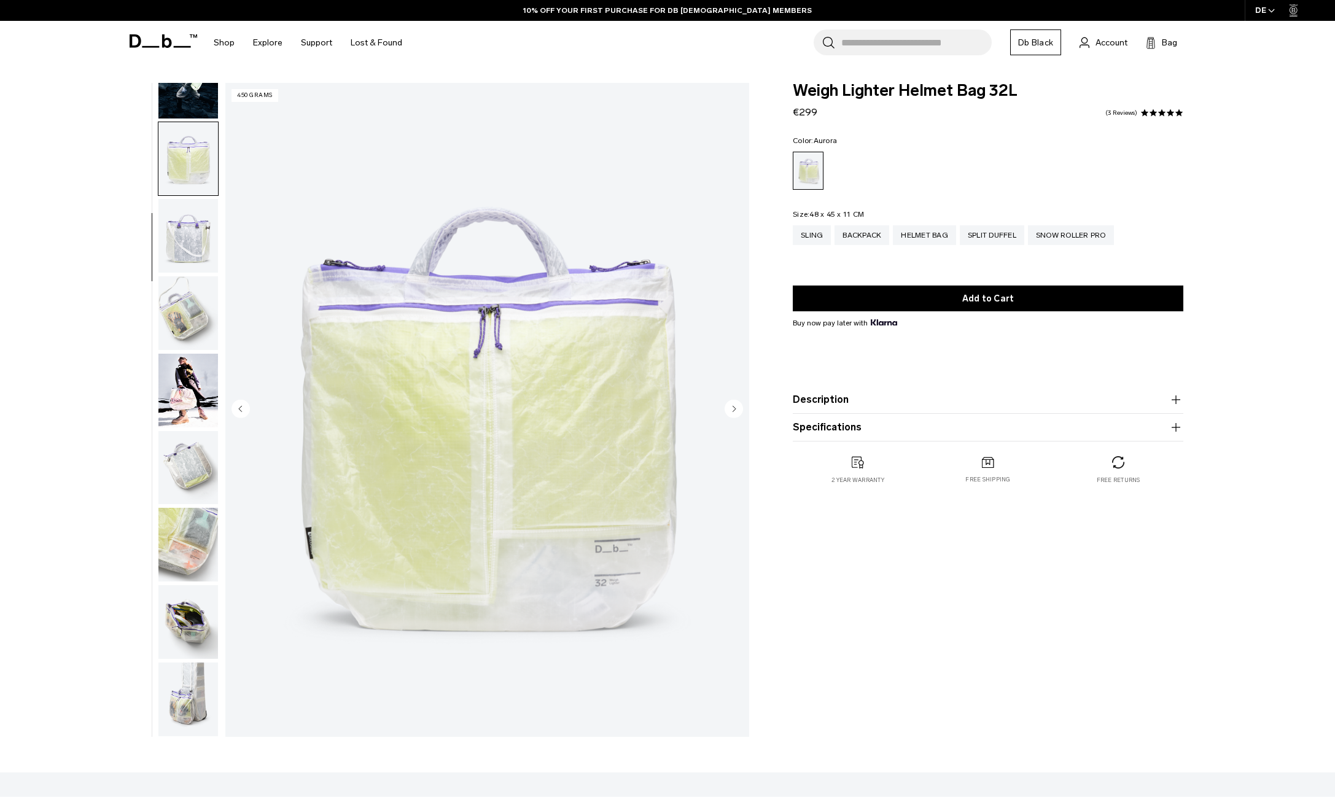
click at [198, 250] on img "button" at bounding box center [188, 236] width 60 height 74
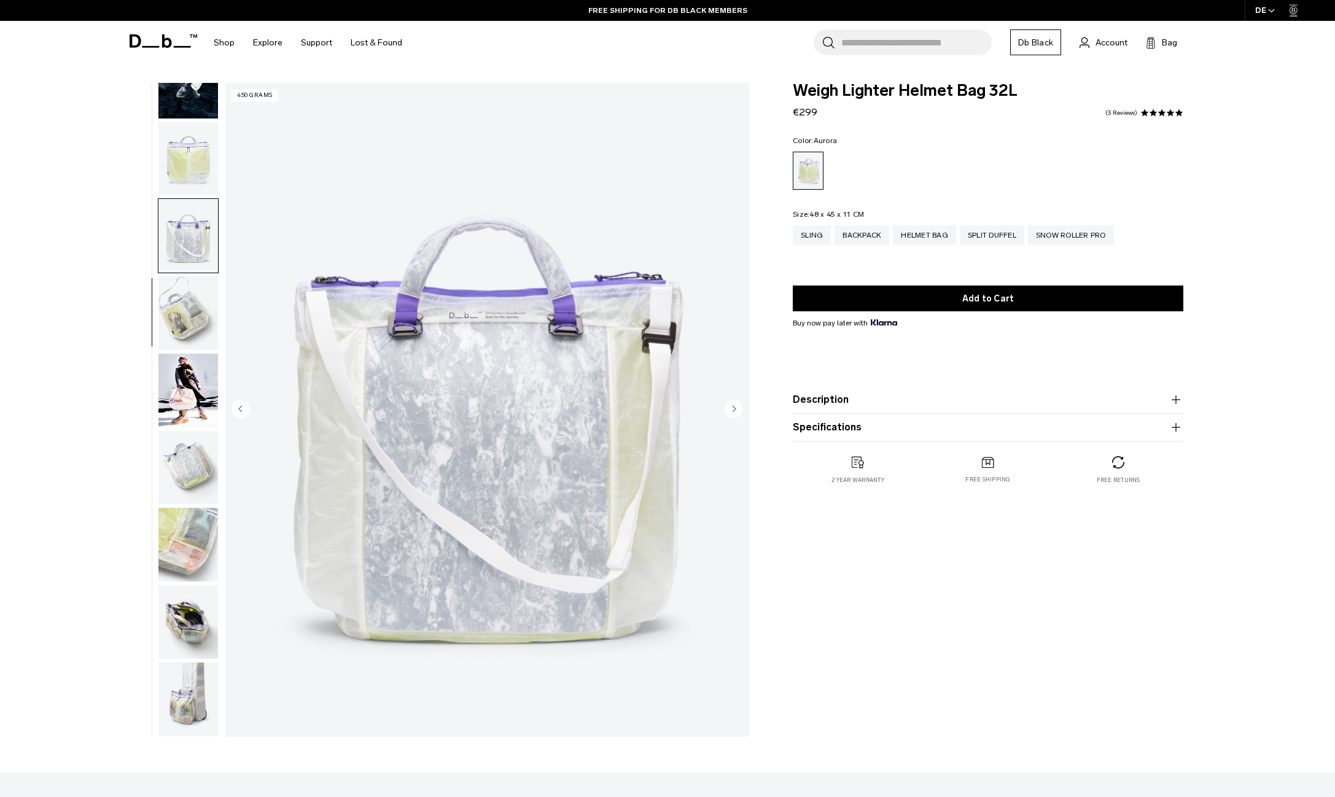
click at [201, 282] on img "button" at bounding box center [188, 313] width 60 height 74
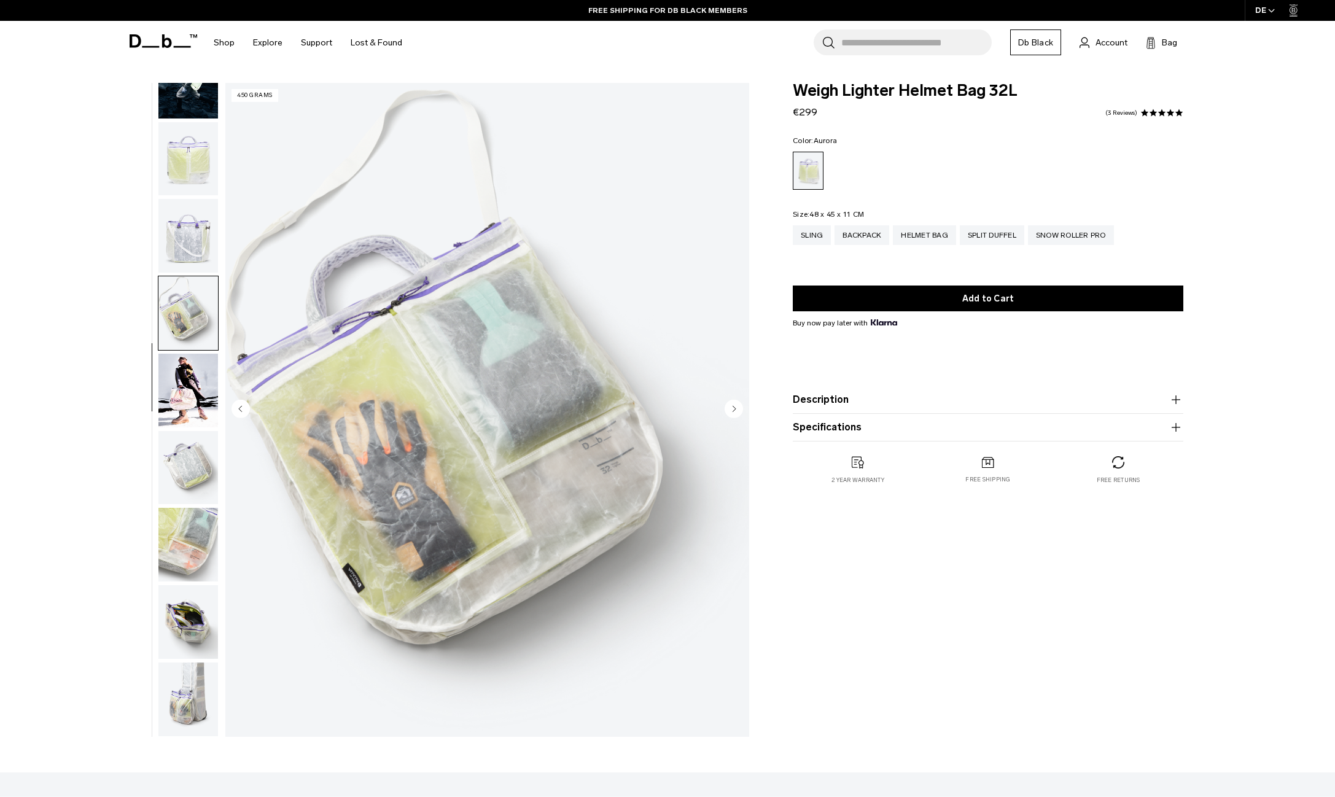
click at [201, 390] on img "button" at bounding box center [188, 391] width 60 height 74
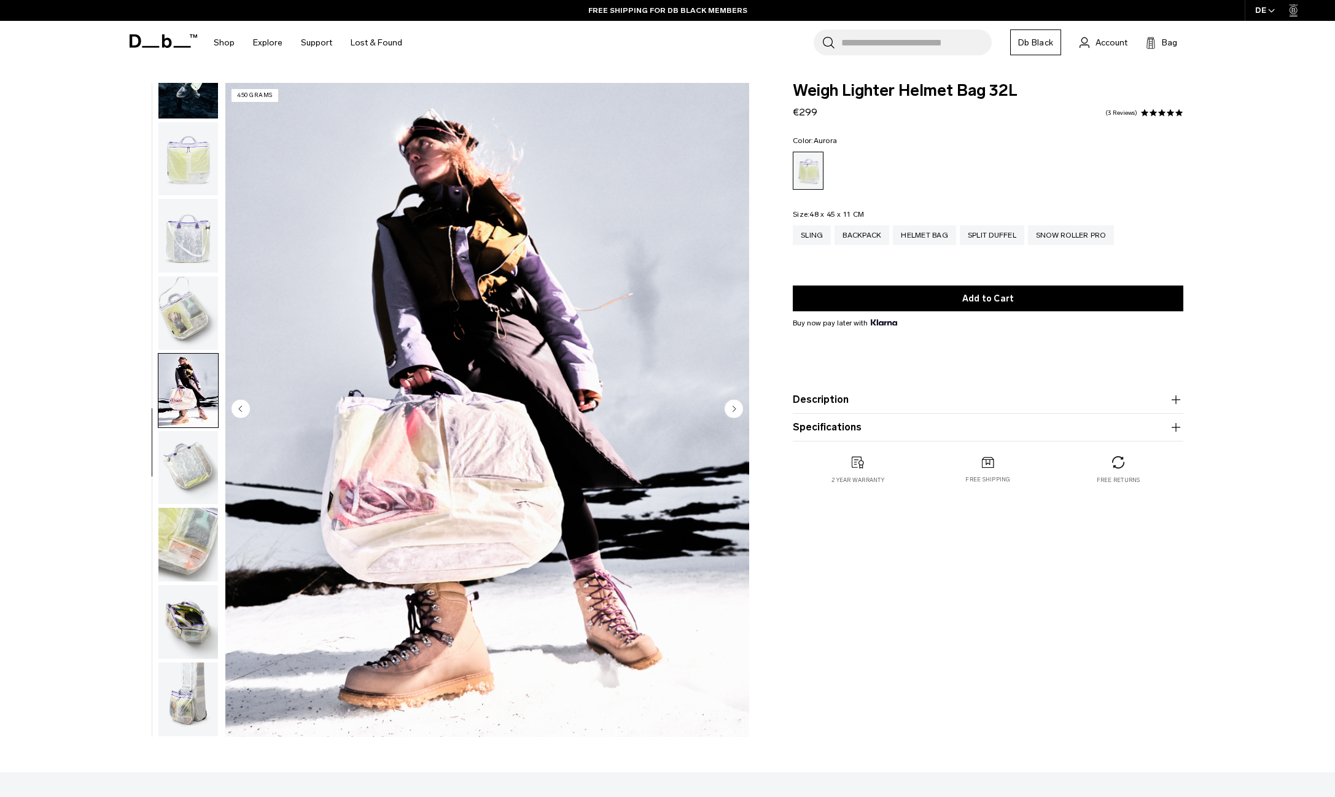
click at [196, 447] on img "button" at bounding box center [188, 468] width 60 height 74
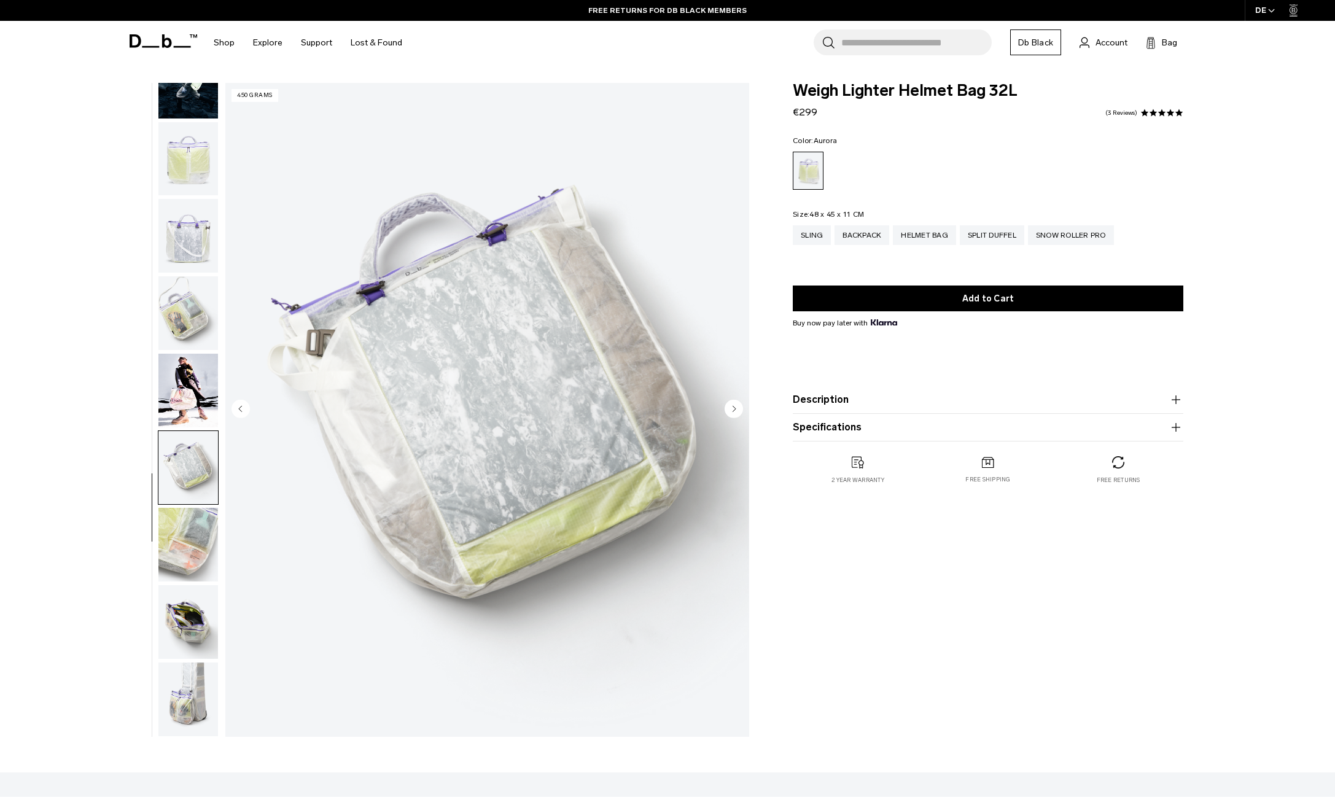
click at [190, 524] on img "button" at bounding box center [188, 545] width 60 height 74
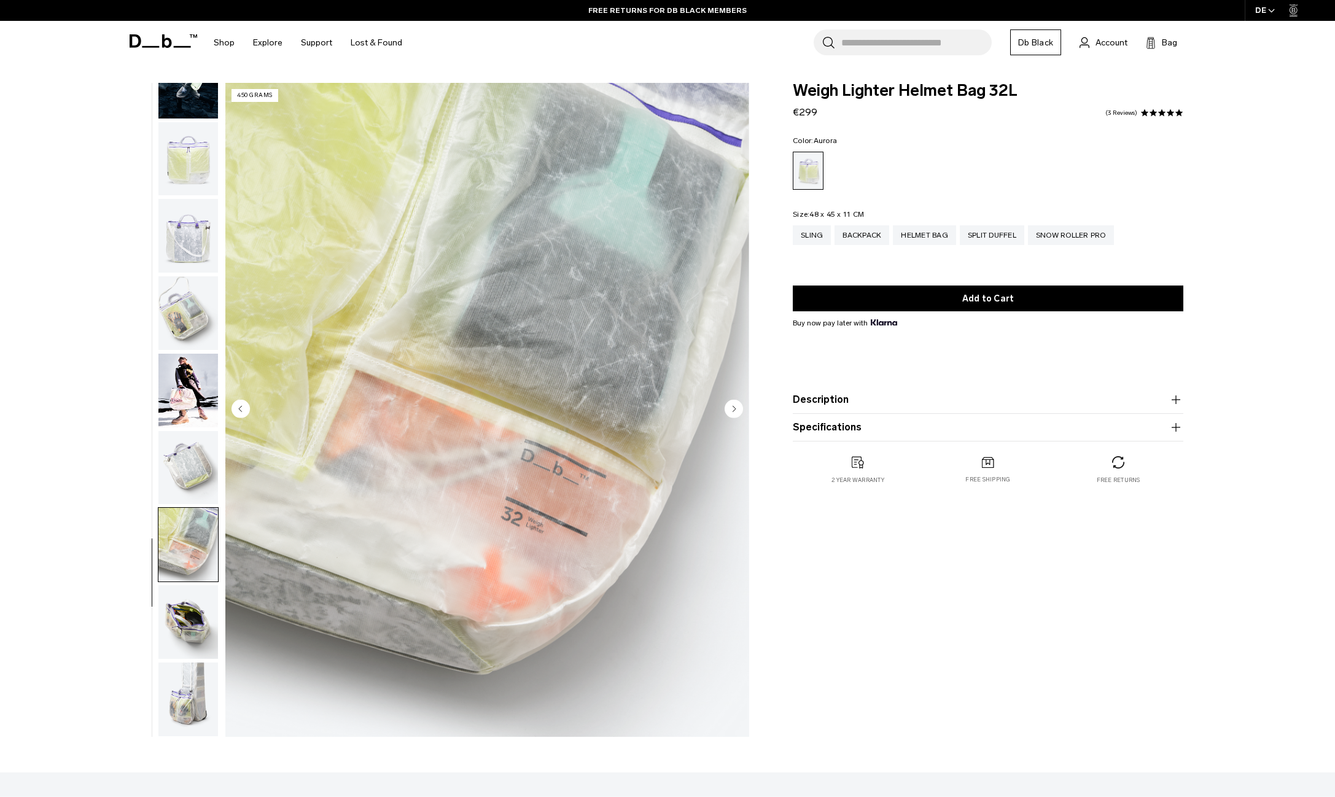
click at [185, 628] on img "button" at bounding box center [188, 622] width 60 height 74
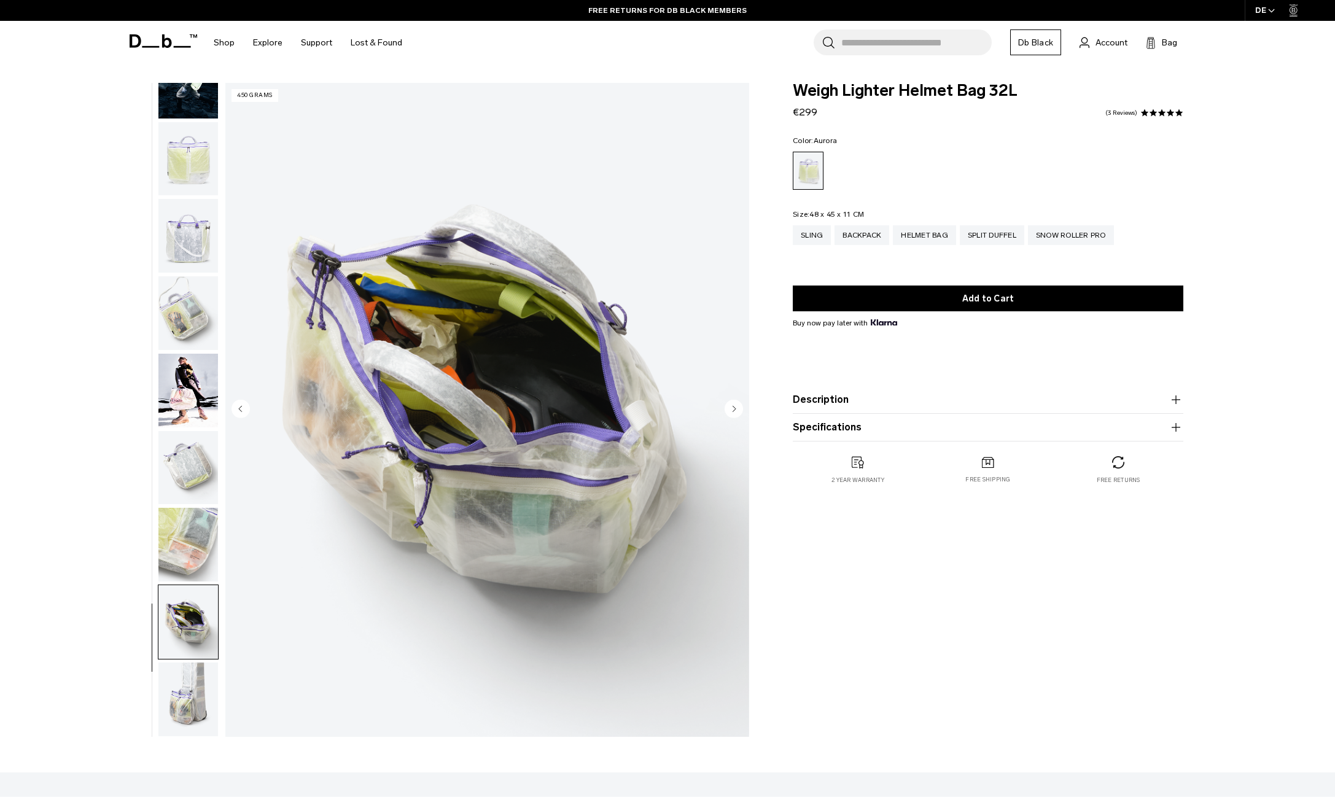
click at [185, 645] on img "button" at bounding box center [188, 622] width 60 height 74
click at [180, 538] on img "button" at bounding box center [188, 545] width 60 height 74
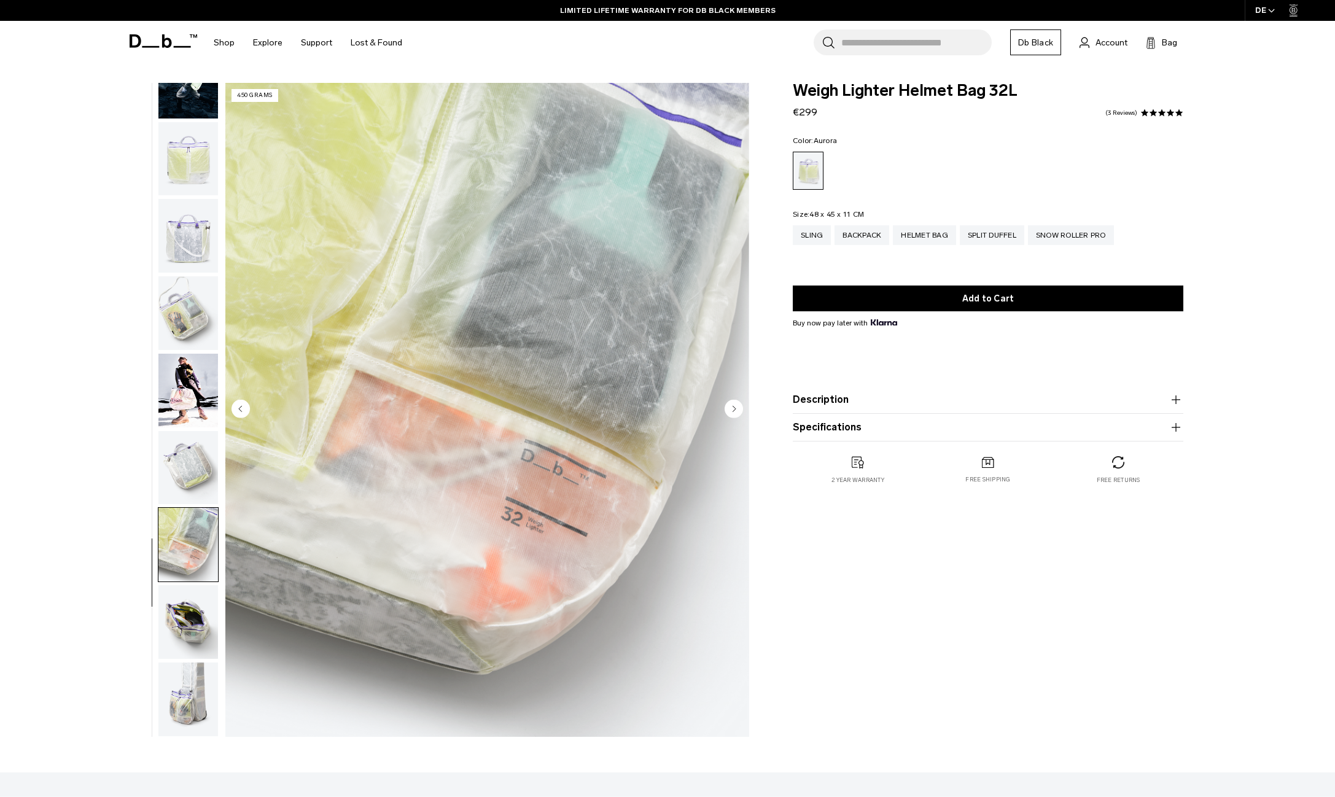
click at [189, 474] on img "button" at bounding box center [188, 468] width 60 height 74
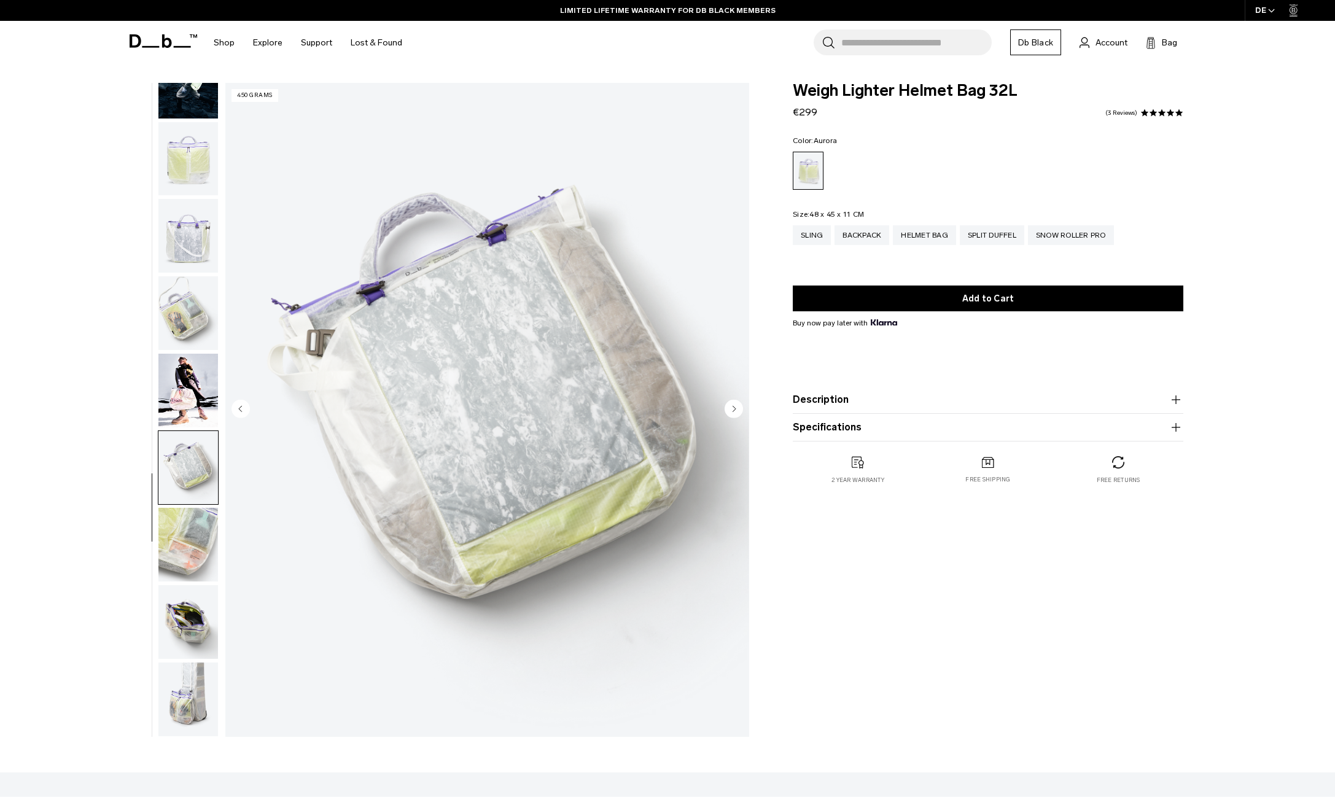
scroll to position [0, 0]
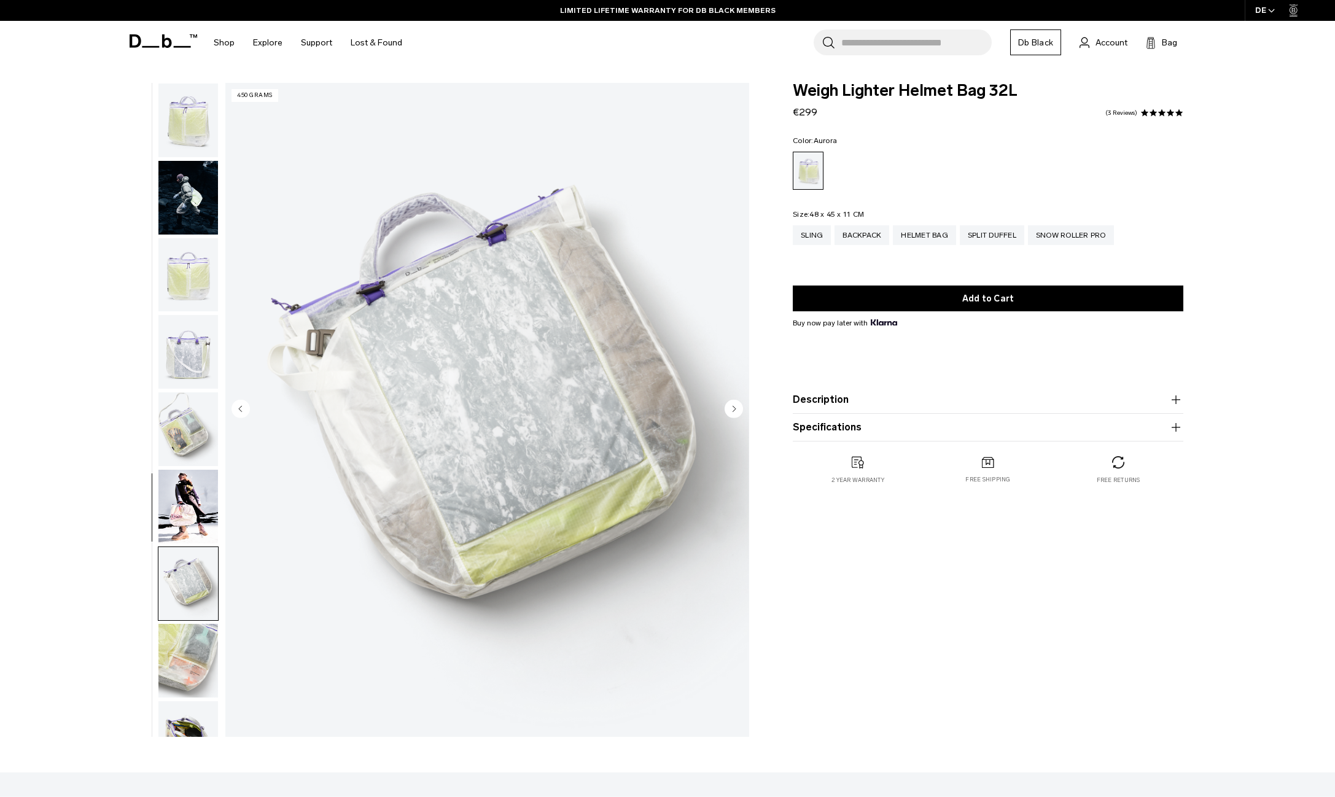
click at [206, 216] on img "button" at bounding box center [188, 198] width 60 height 74
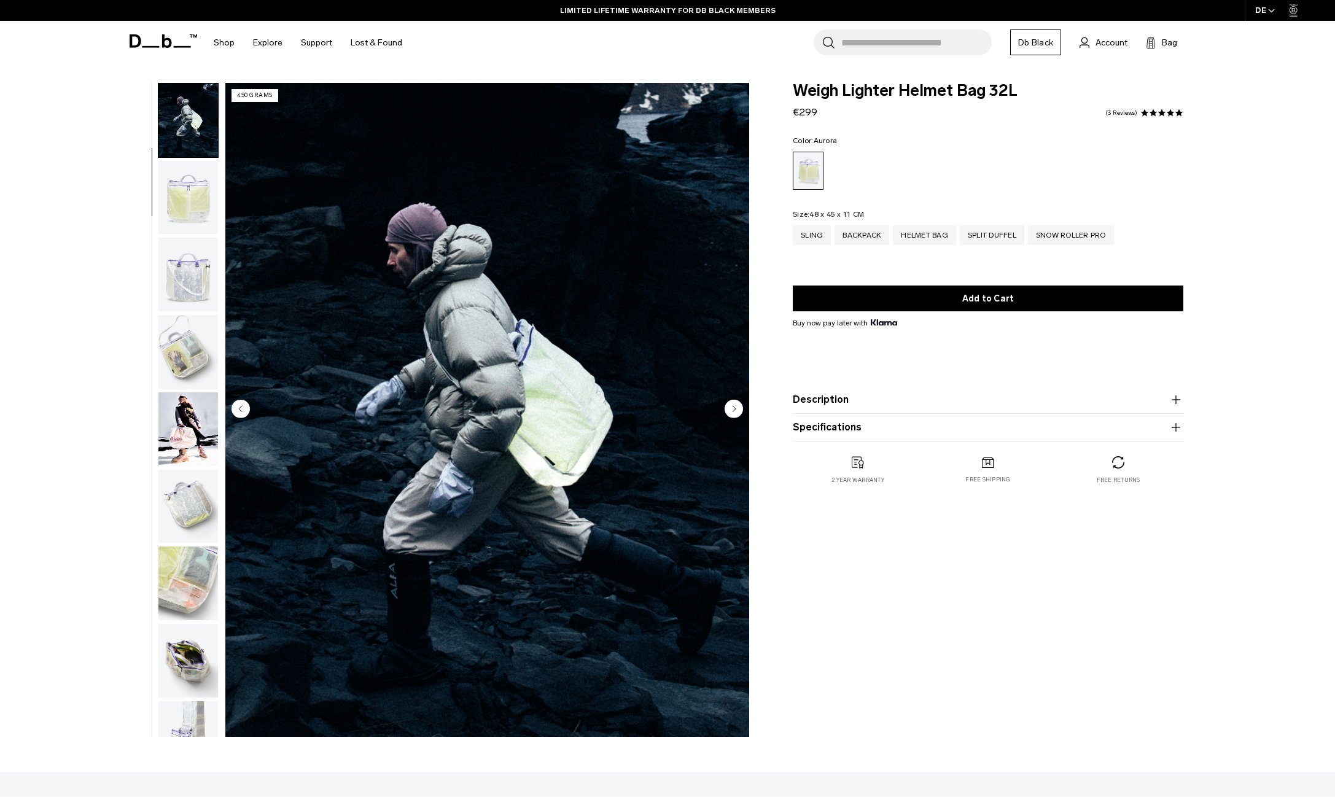
scroll to position [78, 0]
click at [1009, 240] on div "Split Duffel" at bounding box center [992, 235] width 65 height 20
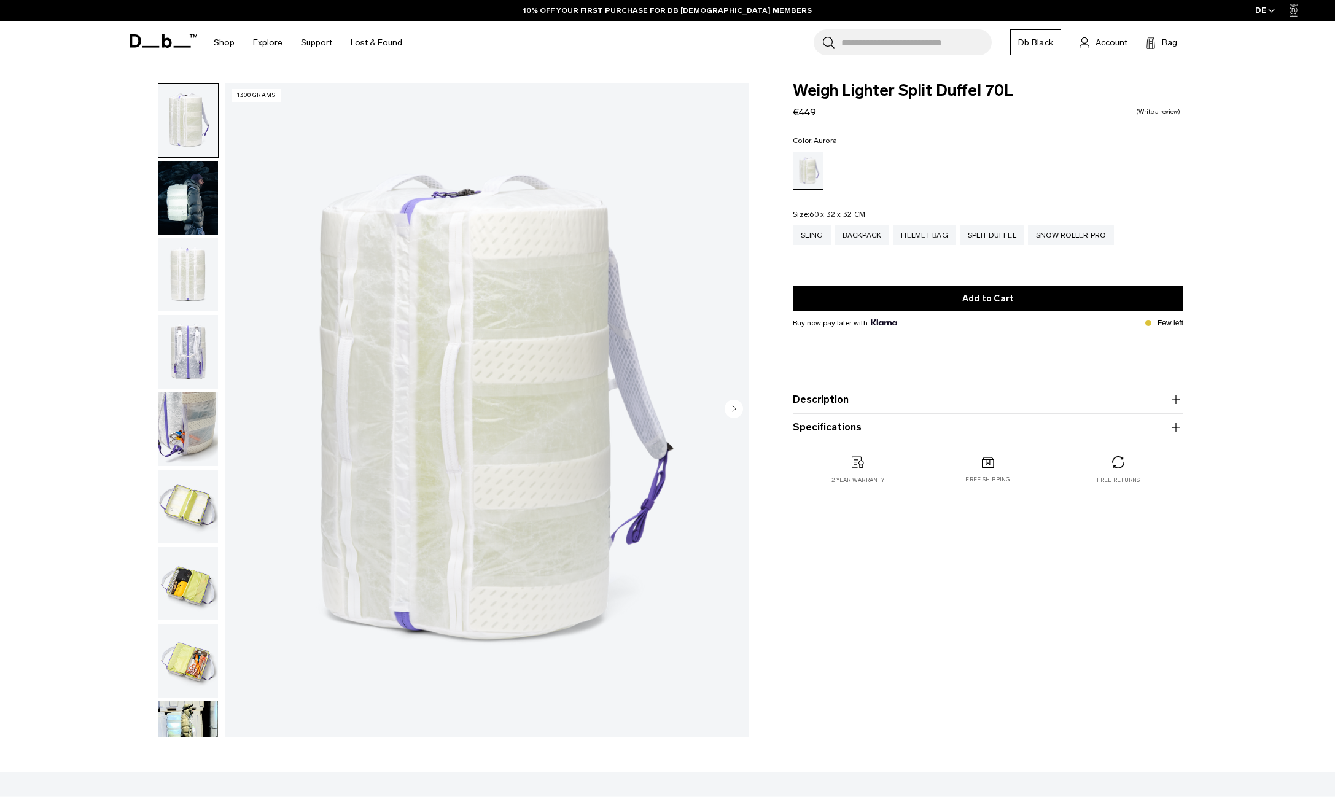
click at [207, 144] on img "button" at bounding box center [188, 121] width 60 height 74
click at [213, 198] on img "button" at bounding box center [188, 198] width 60 height 74
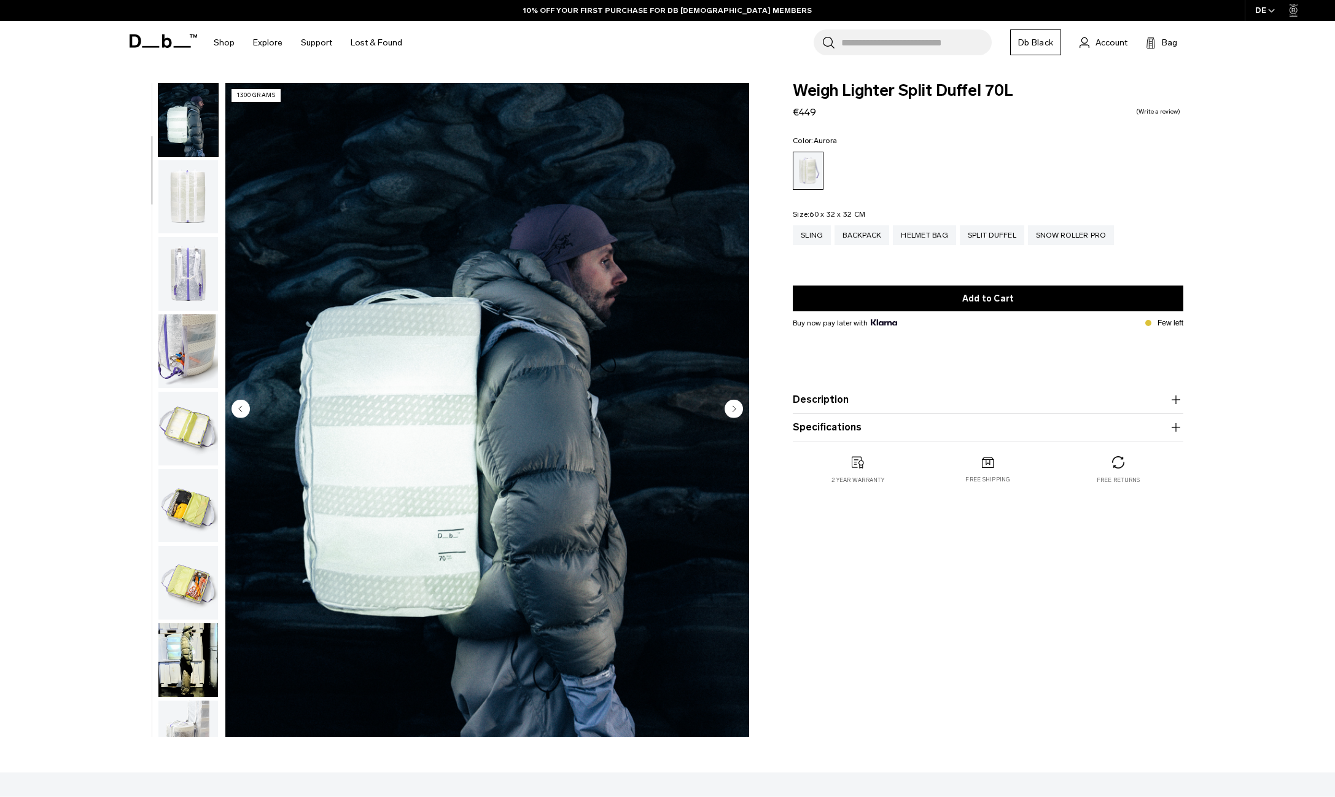
click at [210, 217] on img "button" at bounding box center [188, 197] width 60 height 74
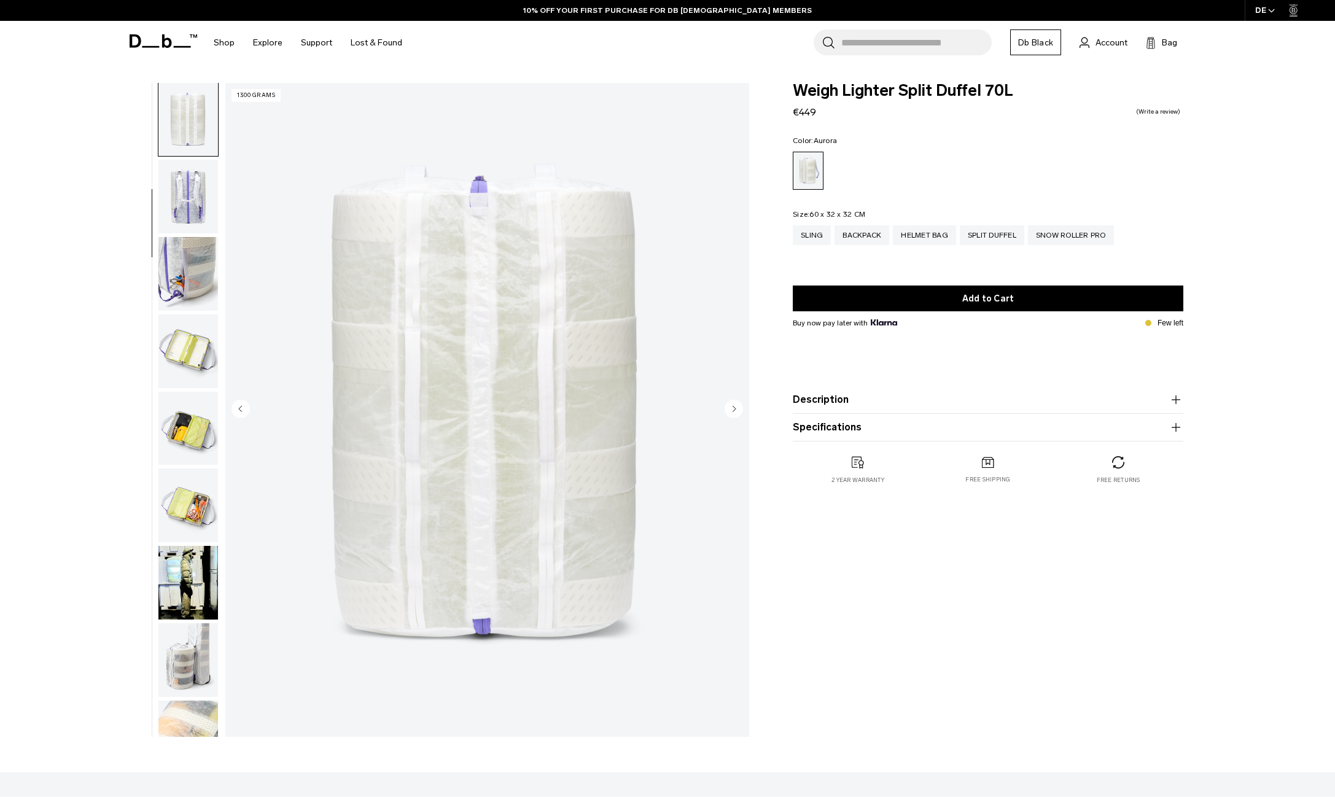
scroll to position [156, 0]
click at [206, 218] on img "button" at bounding box center [188, 196] width 60 height 74
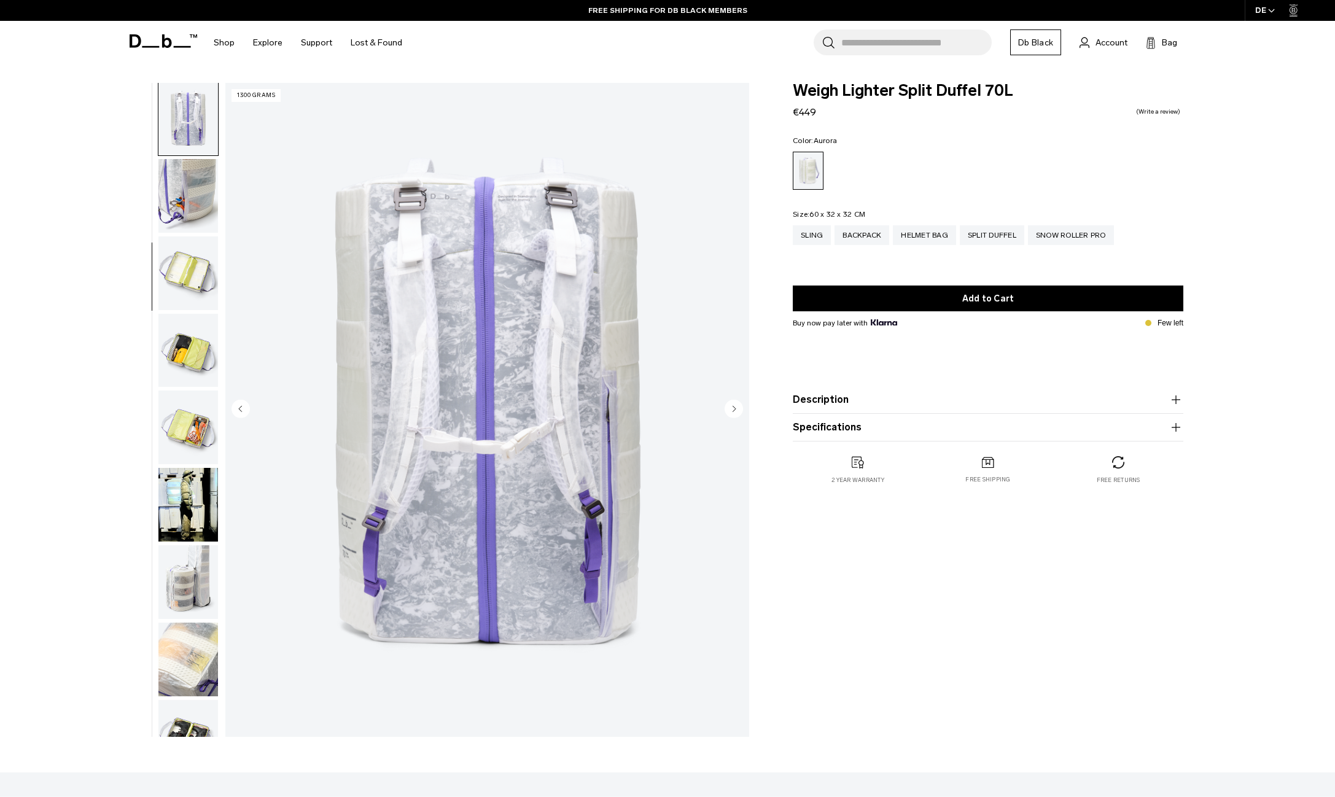
scroll to position [234, 0]
click at [209, 232] on img "button" at bounding box center [188, 195] width 60 height 74
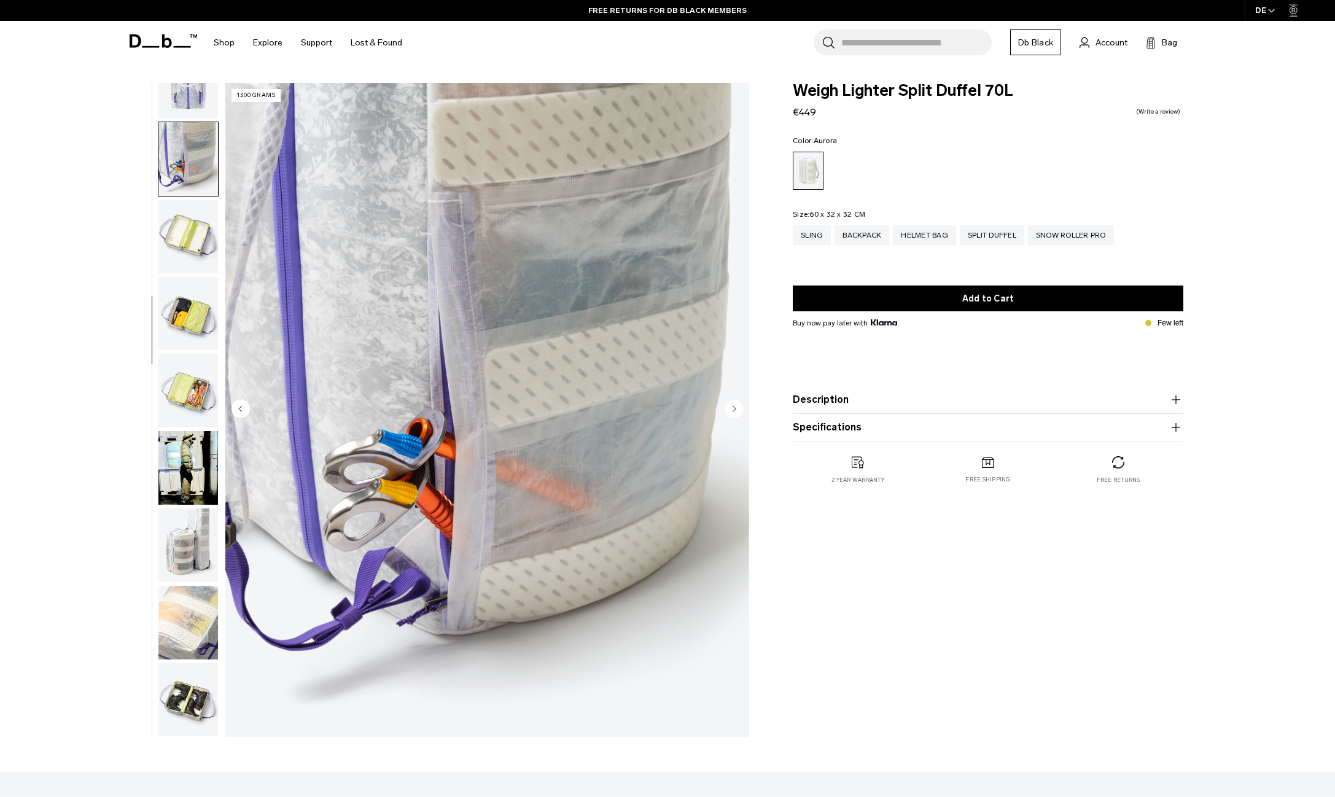
click at [202, 244] on img "button" at bounding box center [188, 237] width 60 height 74
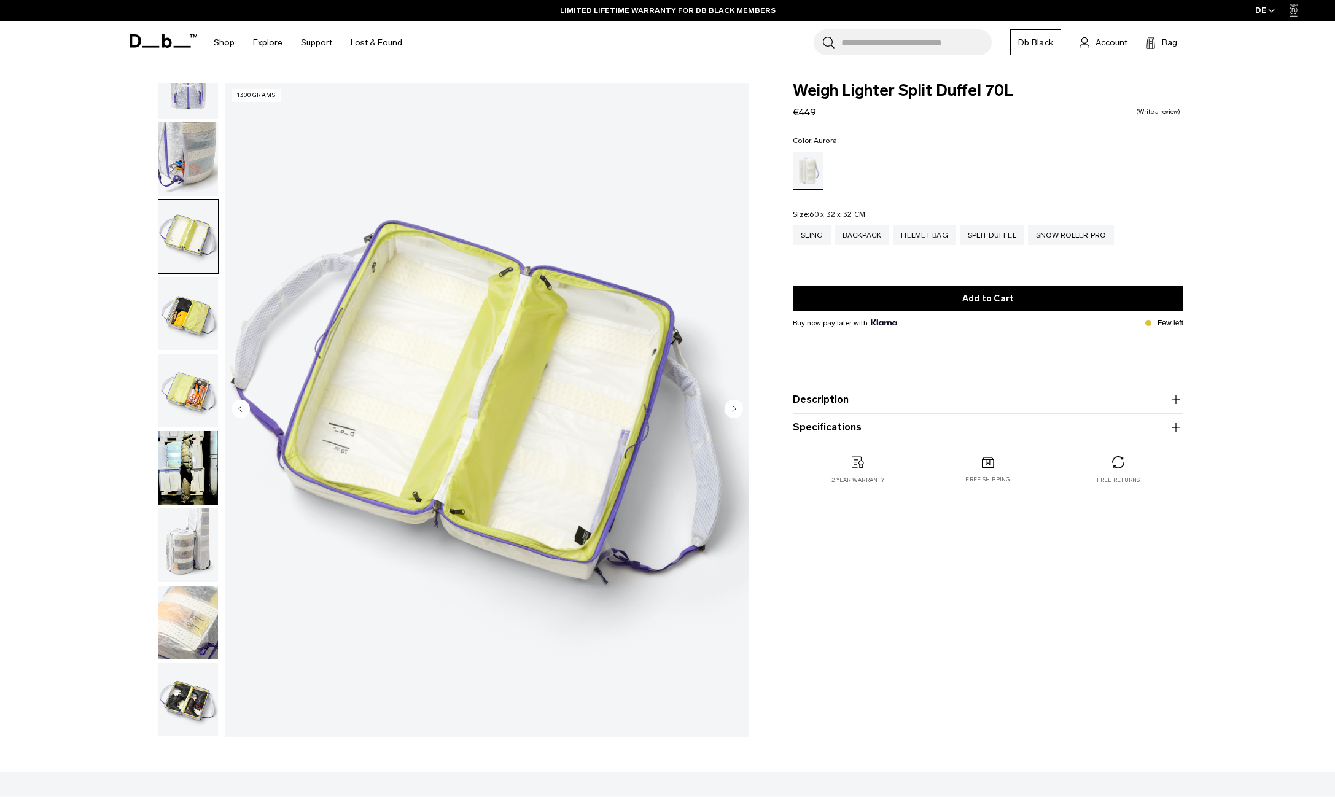
click at [195, 302] on img "button" at bounding box center [188, 314] width 60 height 74
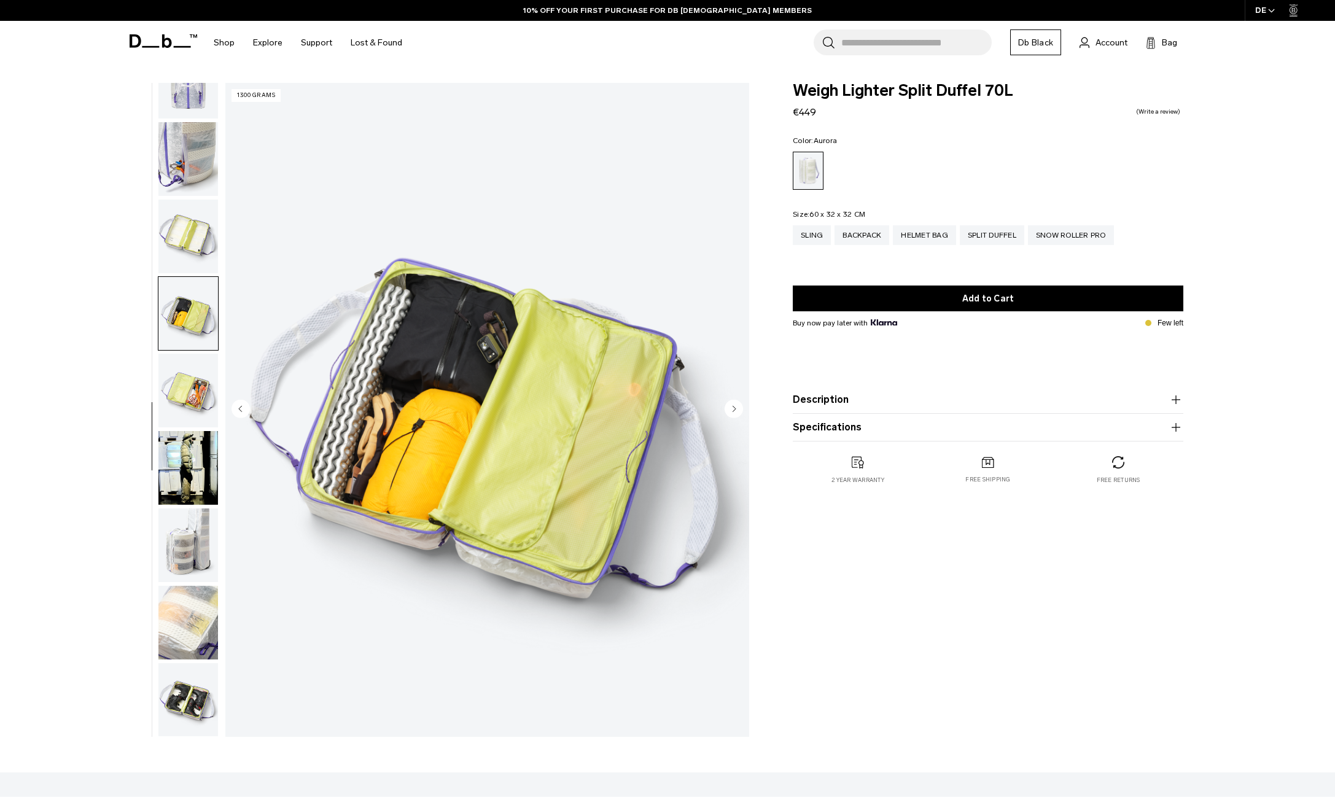
click at [181, 386] on img "button" at bounding box center [188, 391] width 60 height 74
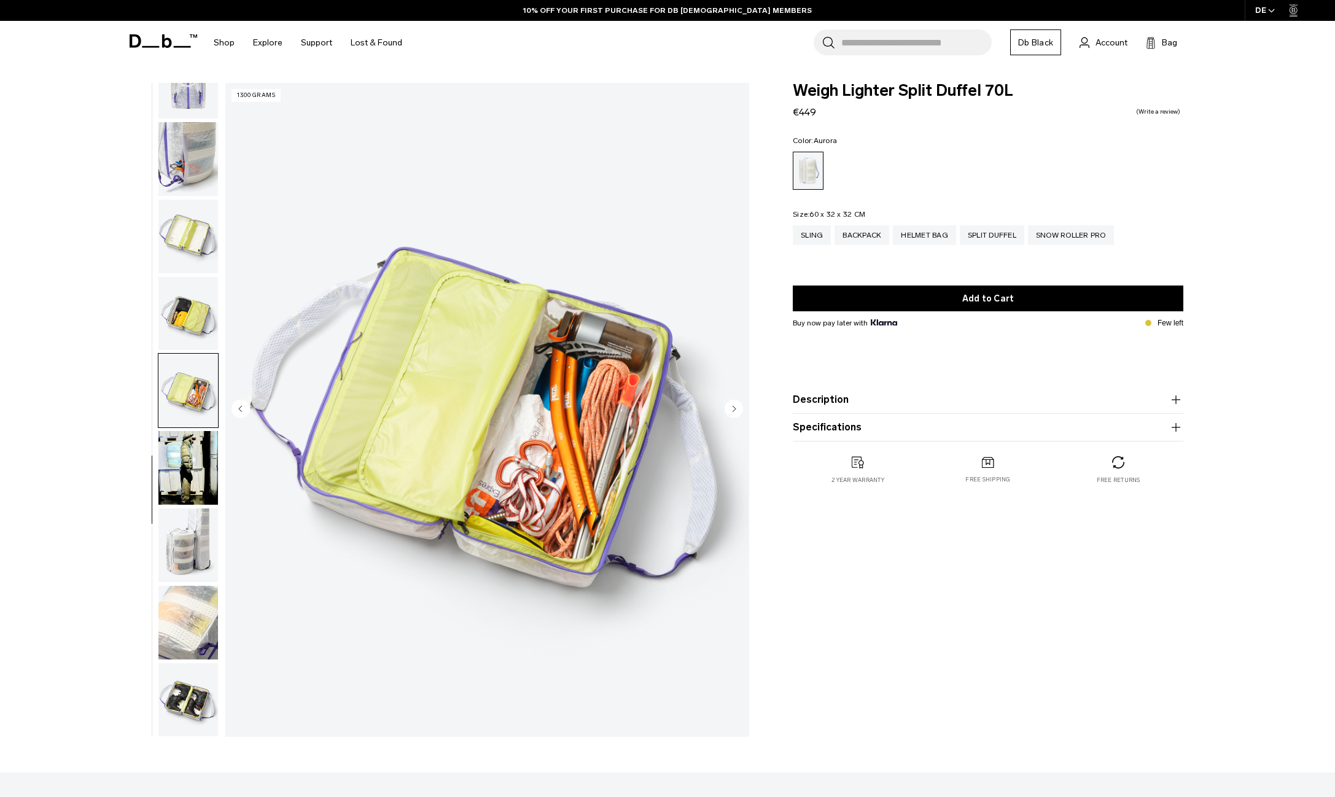
click at [185, 472] on img "button" at bounding box center [188, 468] width 60 height 74
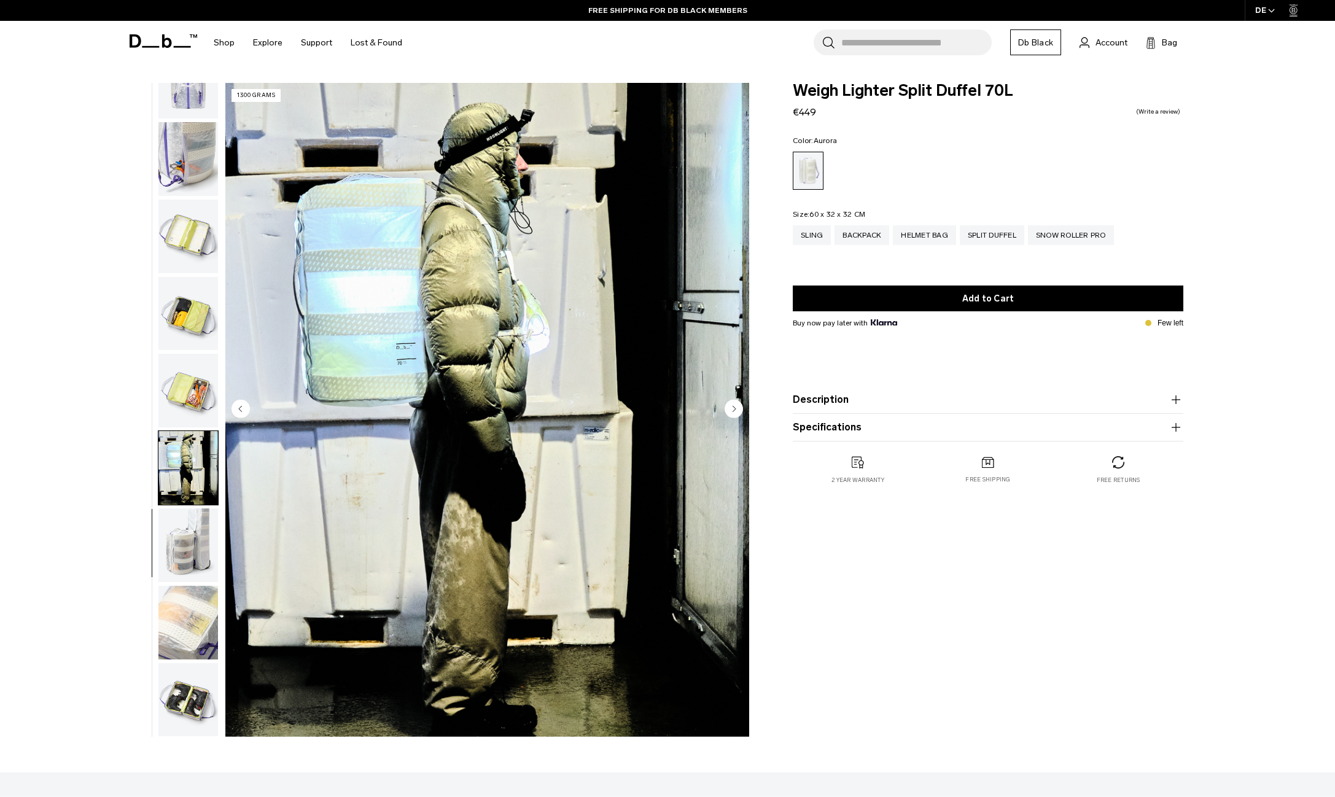
click at [188, 487] on img "button" at bounding box center [188, 468] width 60 height 74
click at [190, 532] on img "button" at bounding box center [188, 546] width 60 height 74
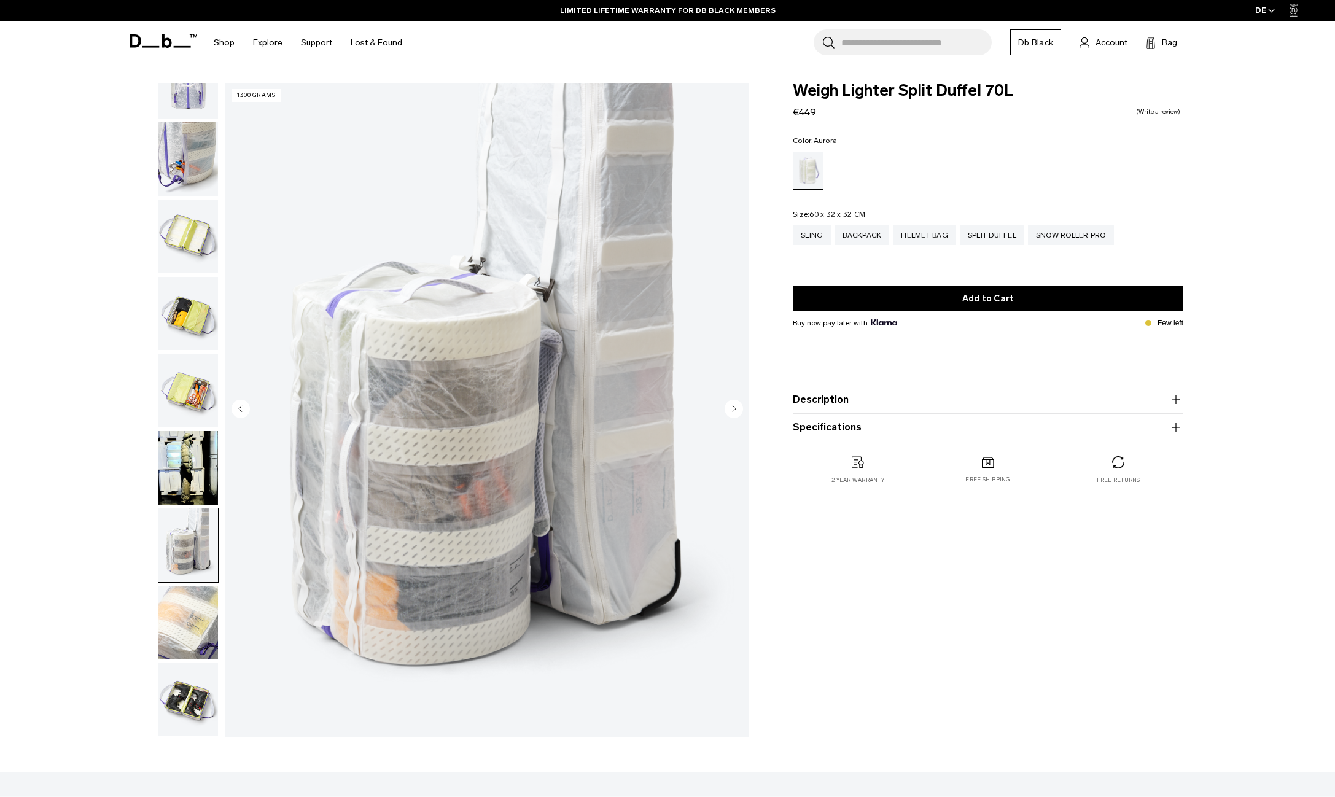
click at [199, 562] on img "button" at bounding box center [188, 546] width 60 height 74
click at [200, 607] on img "button" at bounding box center [188, 623] width 60 height 74
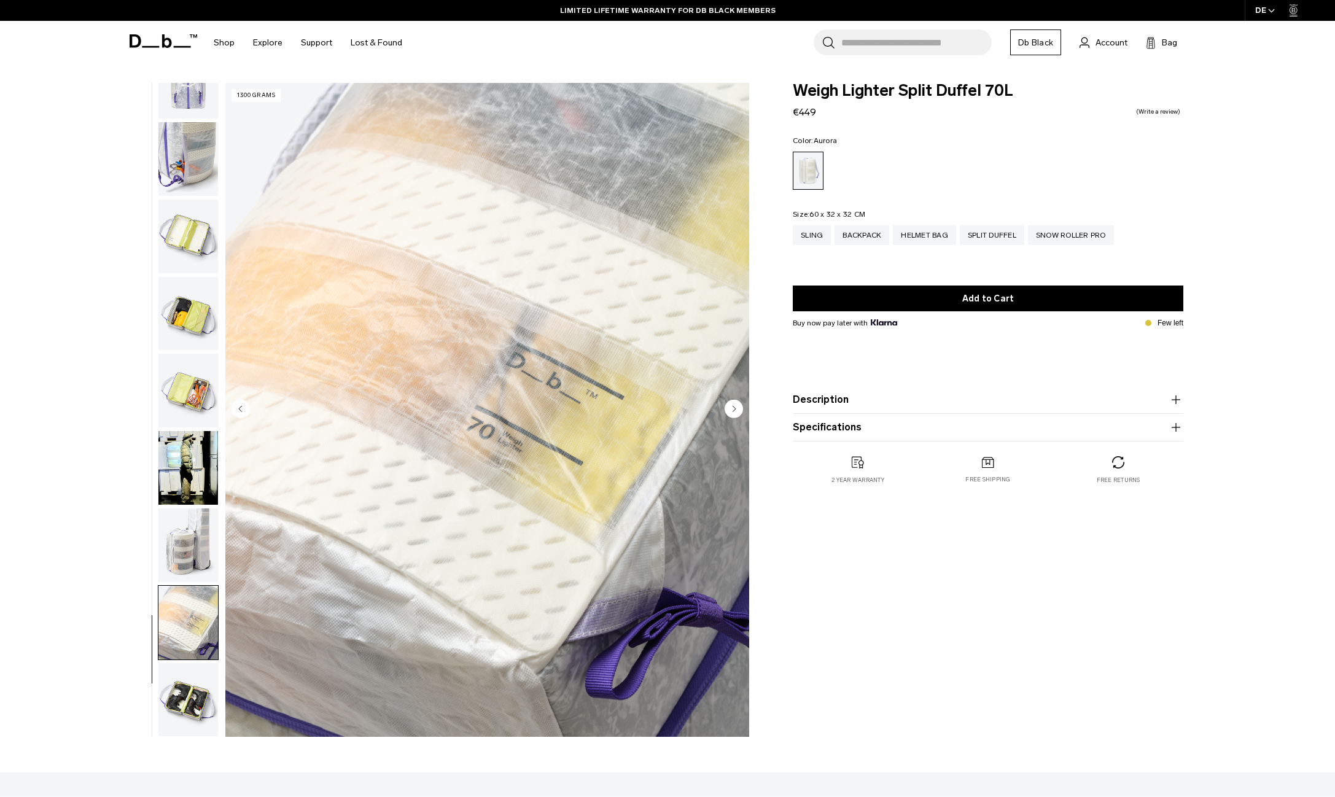
click at [200, 694] on img "button" at bounding box center [188, 700] width 60 height 74
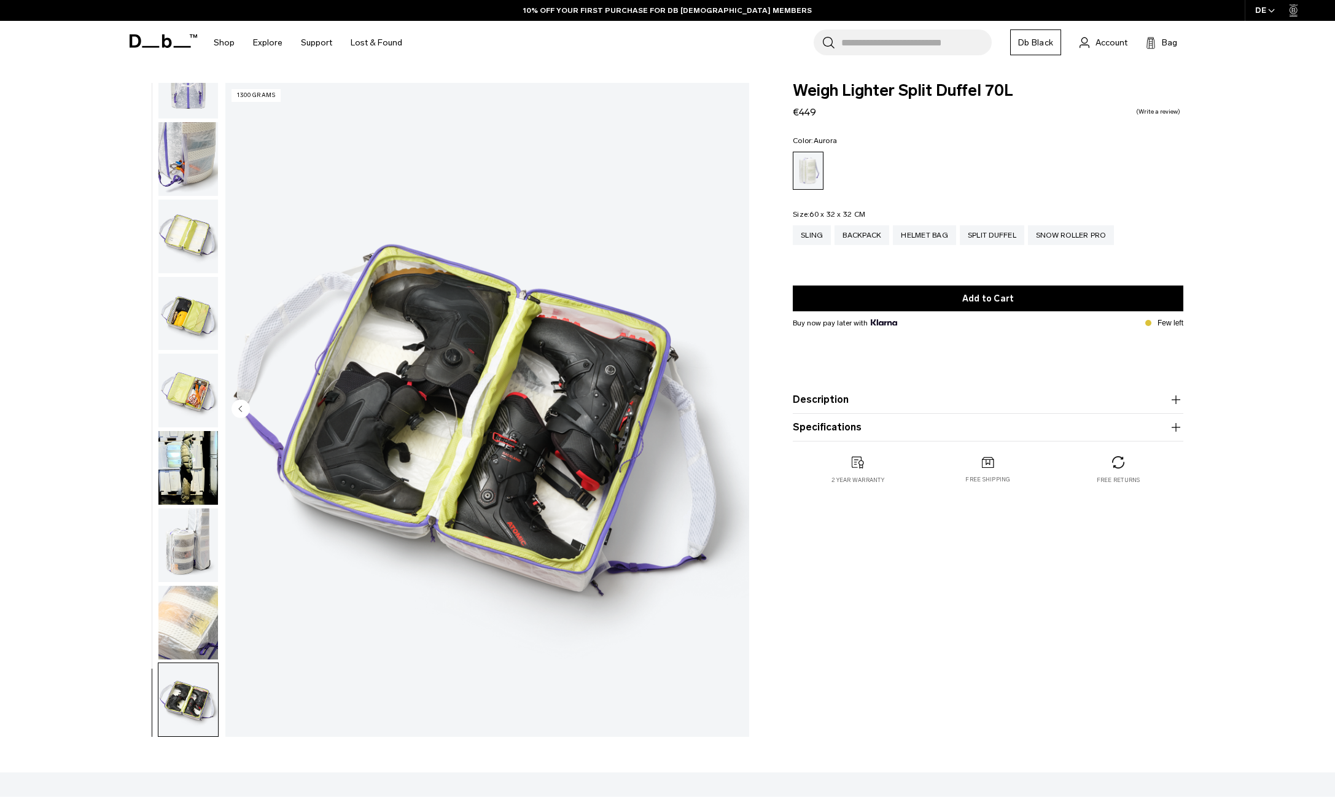
click at [851, 431] on button "Specifications" at bounding box center [988, 427] width 391 height 15
click at [843, 405] on button "Description" at bounding box center [988, 400] width 391 height 15
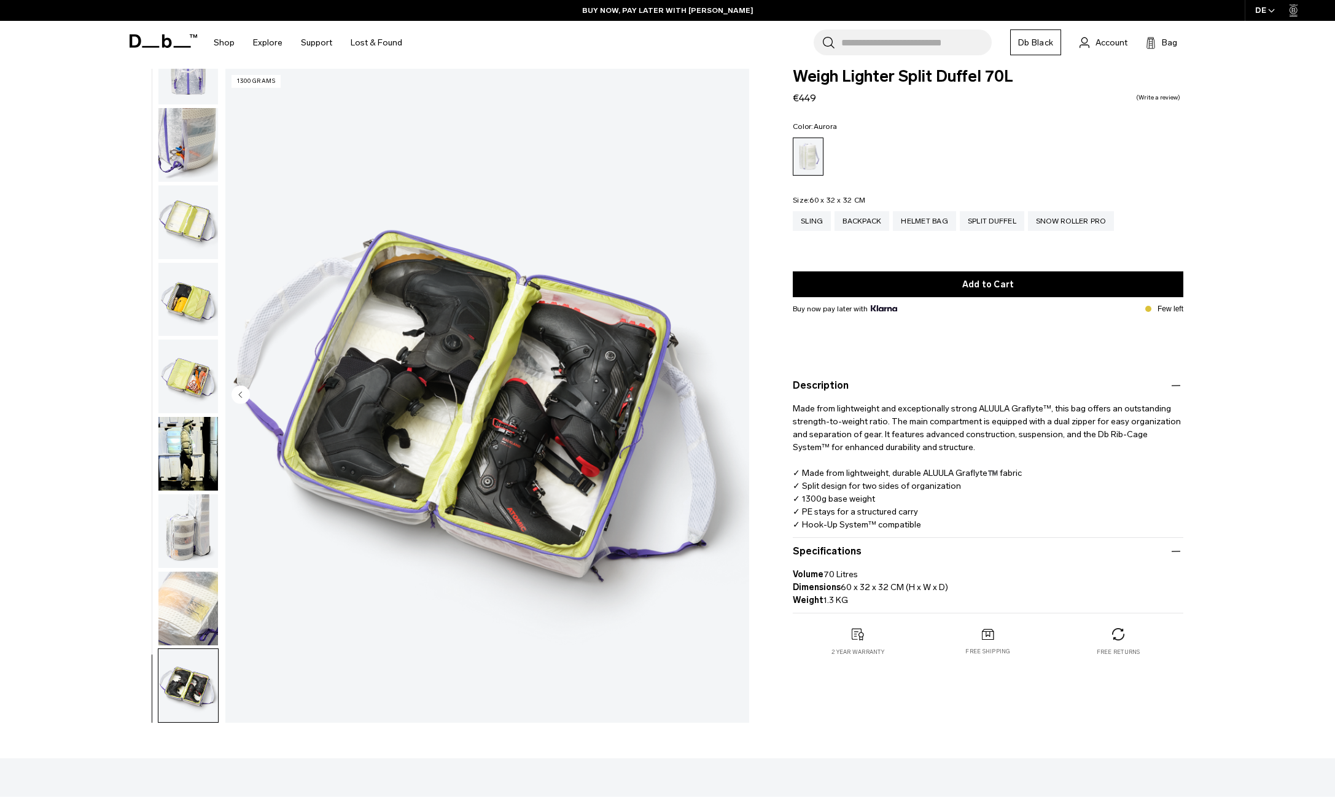
scroll to position [0, 0]
